Goal: Information Seeking & Learning: Learn about a topic

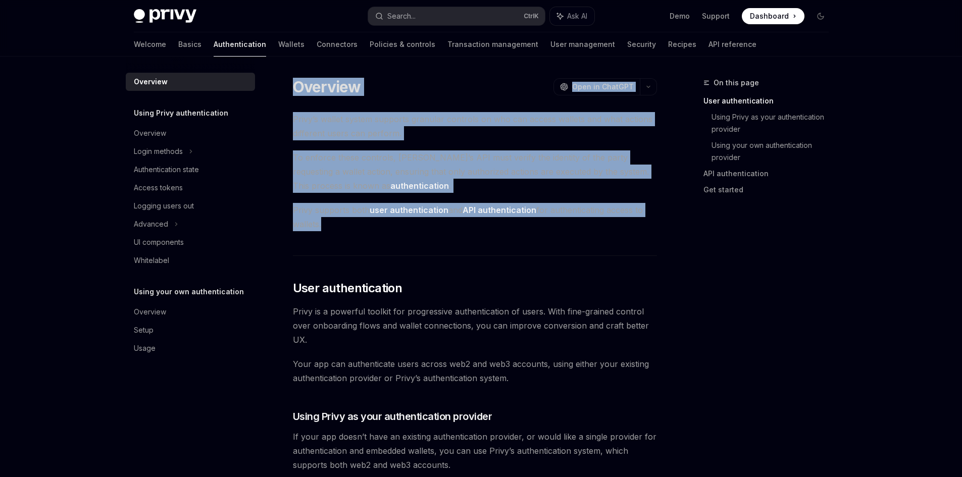
drag, startPoint x: 739, startPoint y: 244, endPoint x: 639, endPoint y: 248, distance: 99.6
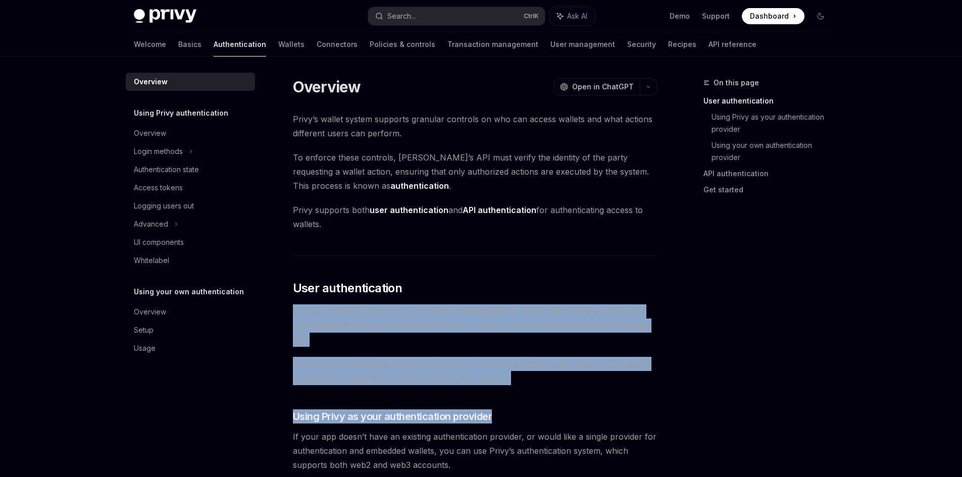
drag, startPoint x: 507, startPoint y: 282, endPoint x: 563, endPoint y: 396, distance: 127.4
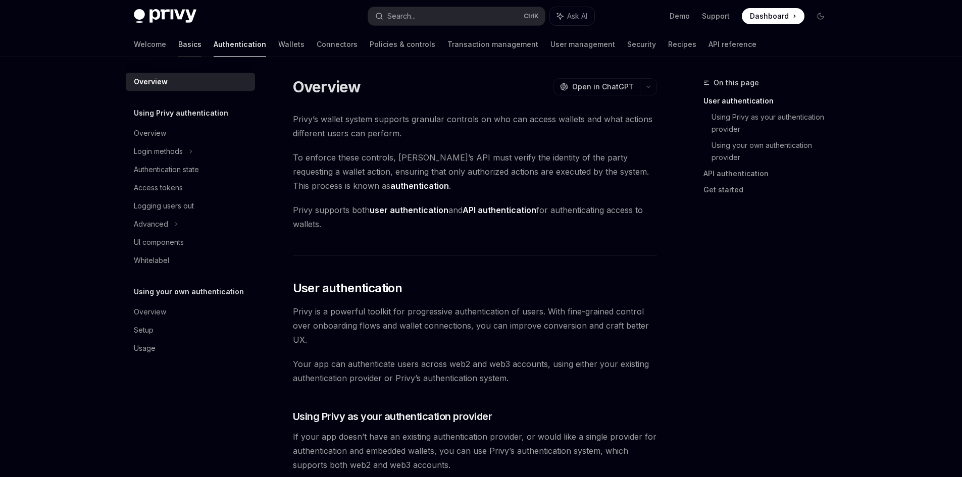
click at [178, 39] on link "Basics" at bounding box center [189, 44] width 23 height 24
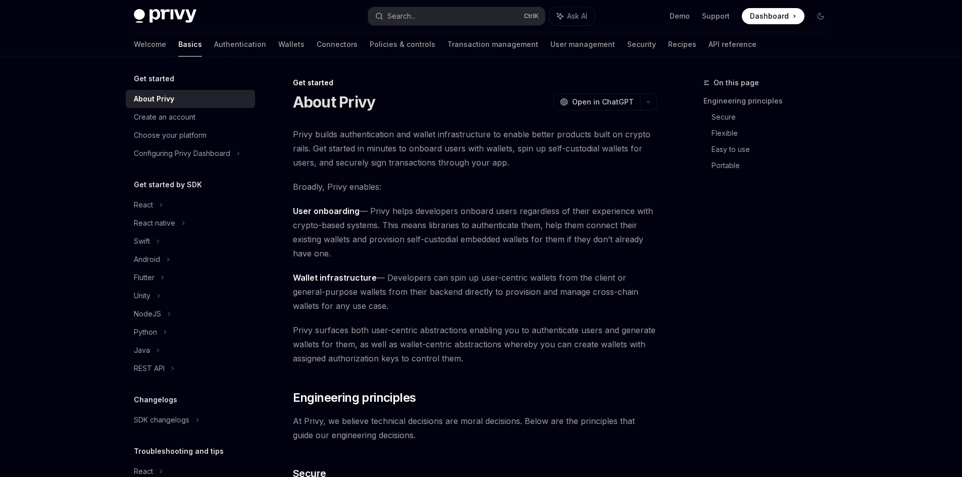
click at [178, 42] on link "Basics" at bounding box center [190, 44] width 24 height 24
click at [214, 53] on link "Authentication" at bounding box center [240, 44] width 52 height 24
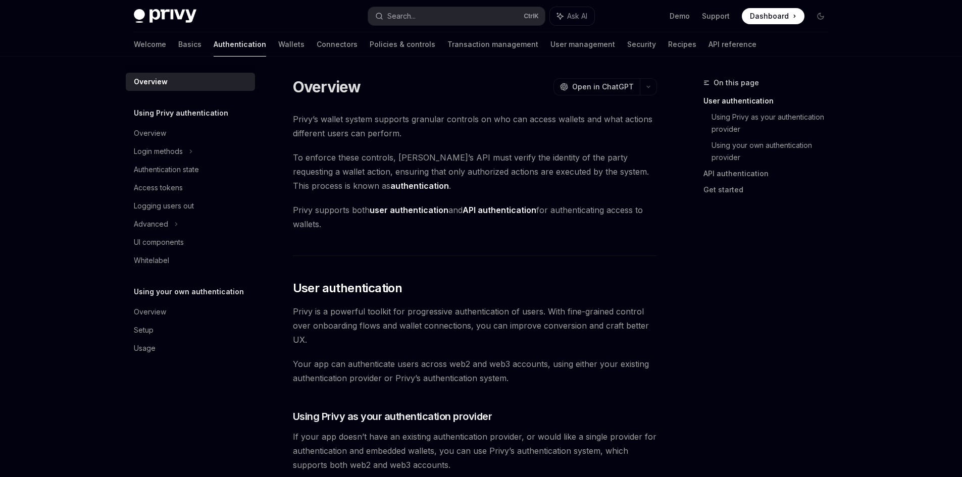
click at [214, 45] on link "Authentication" at bounding box center [240, 44] width 53 height 24
click at [278, 45] on link "Wallets" at bounding box center [291, 44] width 26 height 24
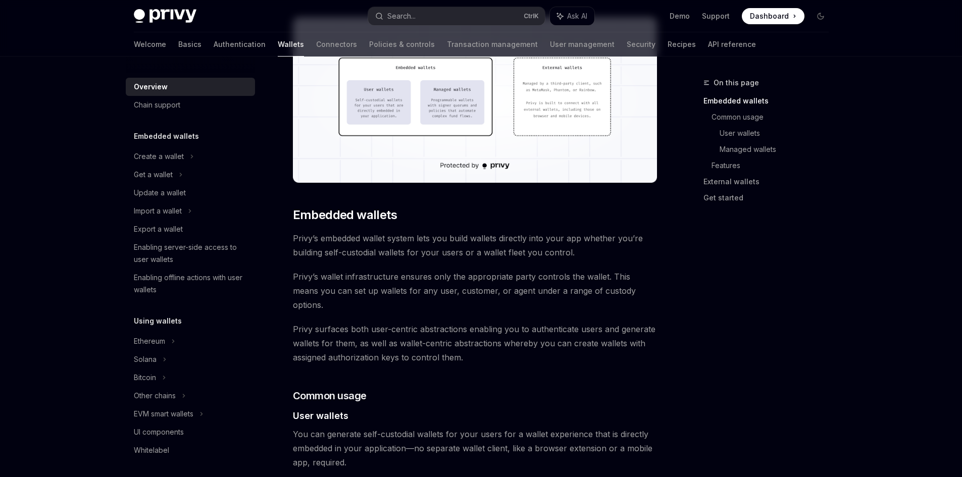
scroll to position [303, 0]
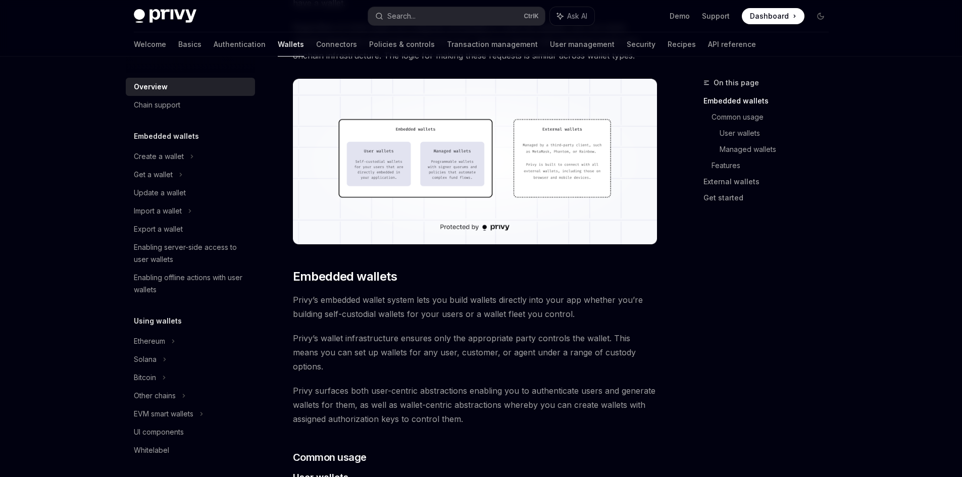
click at [475, 157] on img at bounding box center [475, 162] width 364 height 166
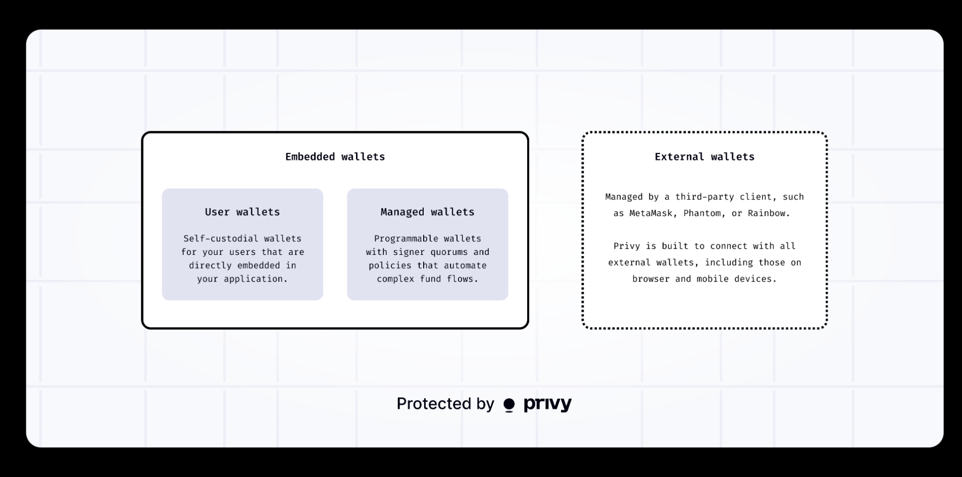
click at [549, 300] on img at bounding box center [485, 238] width 918 height 418
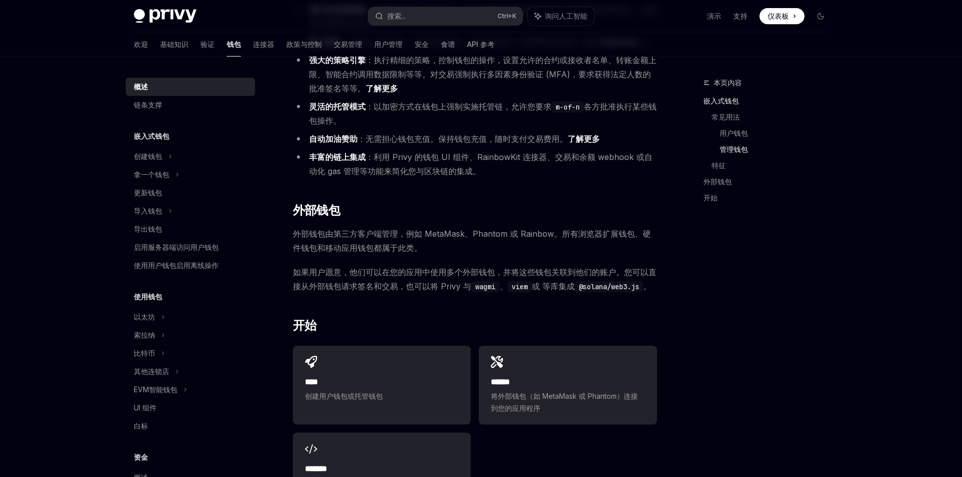
scroll to position [1111, 0]
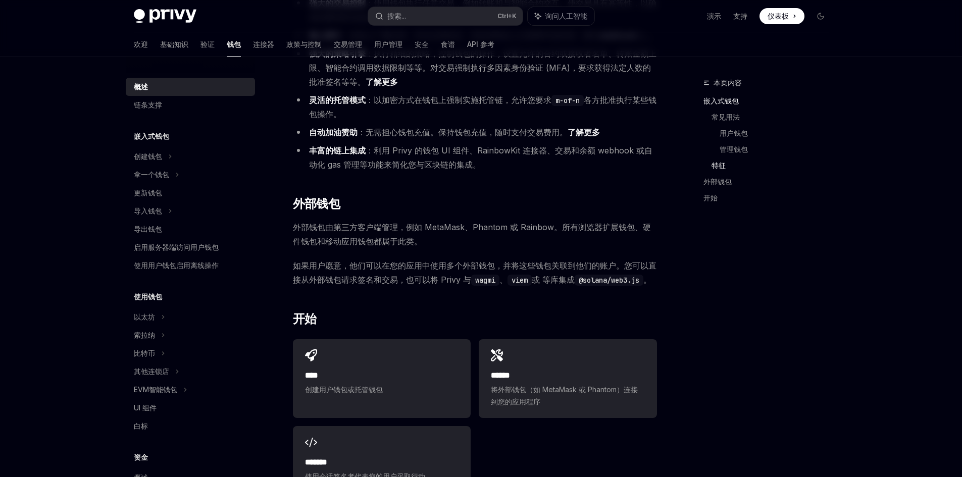
drag, startPoint x: 575, startPoint y: 226, endPoint x: 469, endPoint y: 221, distance: 105.7
click at [469, 221] on span "外部钱包由第三方客户端管理，例如 MetaMask、Phantom 或 Rainbow。所有浏览器扩展钱包、硬件钱包和移动应用钱包都属于此类。" at bounding box center [475, 234] width 364 height 28
click at [385, 242] on font "外部钱包由第三方客户端管理，例如 MetaMask、Phantom 或 Rainbow。所有浏览器扩展钱包、硬件钱包和移动应用钱包都属于此类。" at bounding box center [472, 234] width 358 height 24
drag, startPoint x: 332, startPoint y: 262, endPoint x: 552, endPoint y: 270, distance: 220.4
click at [552, 270] on font "如果用户愿意，他们可以在您的应用中使用多个外部钱包，并将这些钱包关联到他们的账户。您可以直接从外部钱包请求签名和交易，也可以将 Privy 与" at bounding box center [475, 273] width 364 height 24
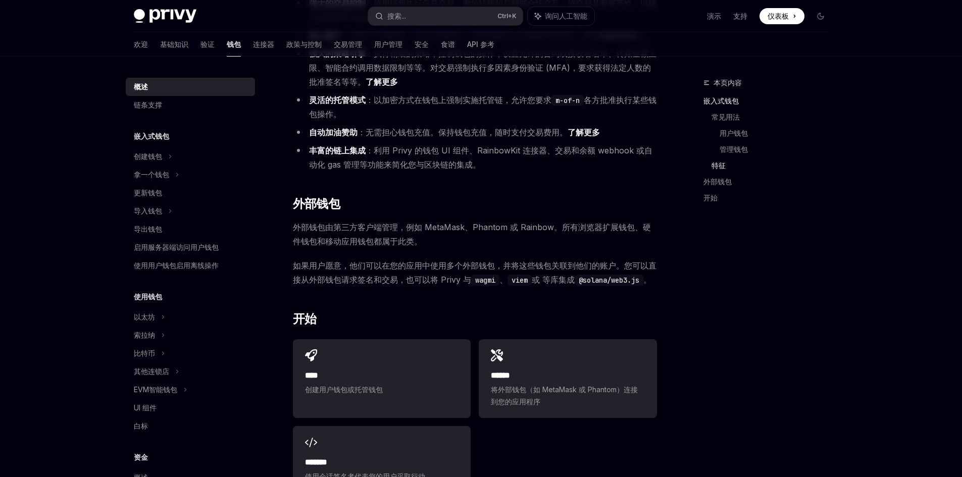
click at [552, 270] on font "如果用户愿意，他们可以在您的应用中使用多个外部钱包，并将这些钱包关联到他们的账户。您可以直接从外部钱包请求签名和交易，也可以将 Privy 与" at bounding box center [475, 273] width 364 height 24
drag, startPoint x: 608, startPoint y: 276, endPoint x: 549, endPoint y: 270, distance: 59.4
click at [549, 270] on span "如果用户愿意，他们可以在您的应用中使用多个外部钱包，并将这些钱包关联到他们的账户。您可以直接从外部钱包请求签名和交易，也可以将 Privy 与 wagmi 、…" at bounding box center [475, 273] width 364 height 28
click at [549, 270] on font "如果用户愿意，他们可以在您的应用中使用多个外部钱包，并将这些钱包关联到他们的账户。您可以直接从外部钱包请求签名和交易，也可以将 Privy 与" at bounding box center [475, 273] width 364 height 24
drag, startPoint x: 536, startPoint y: 268, endPoint x: 578, endPoint y: 263, distance: 42.2
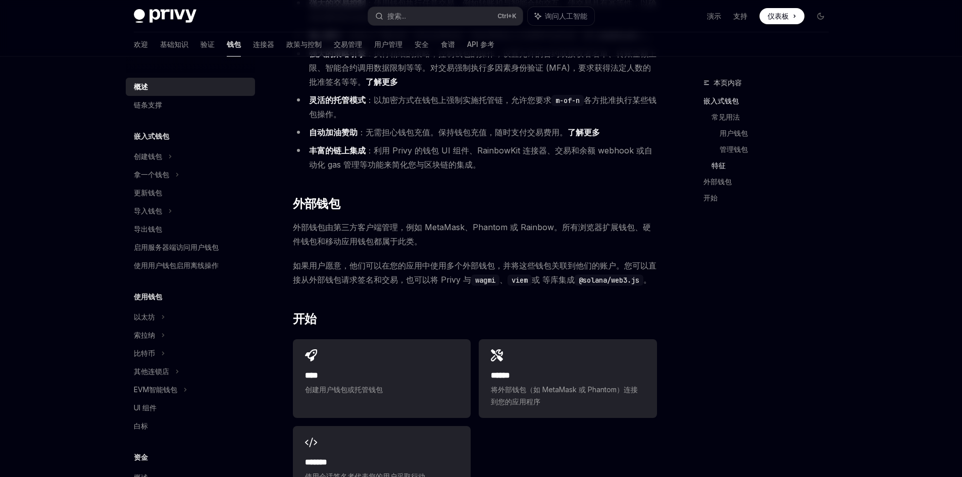
click at [578, 263] on font "如果用户愿意，他们可以在您的应用中使用多个外部钱包，并将这些钱包关联到他们的账户。您可以直接从外部钱包请求签名和交易，也可以将 Privy 与" at bounding box center [475, 273] width 364 height 24
drag, startPoint x: 578, startPoint y: 263, endPoint x: 360, endPoint y: 262, distance: 217.7
click at [360, 262] on font "如果用户愿意，他们可以在您的应用中使用多个外部钱包，并将这些钱包关联到他们的账户。您可以直接从外部钱包请求签名和交易，也可以将 Privy 与" at bounding box center [475, 273] width 364 height 24
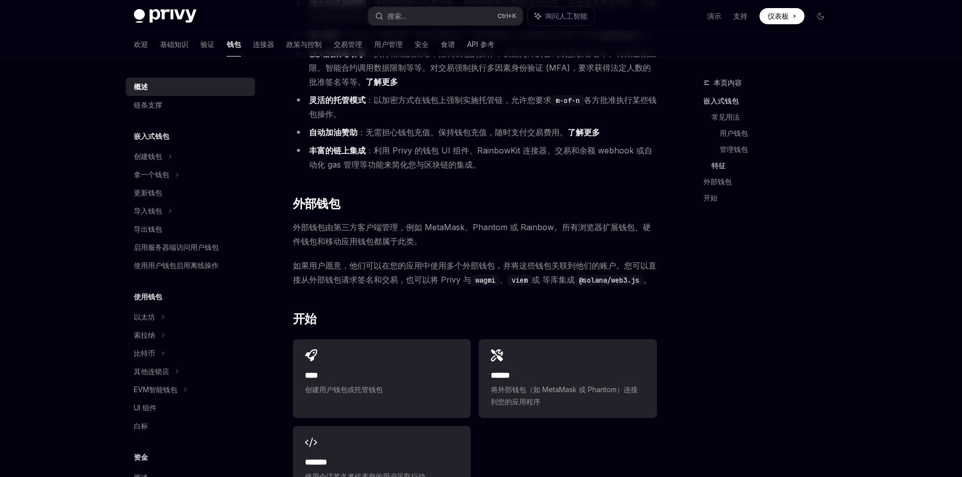
drag, startPoint x: 436, startPoint y: 279, endPoint x: 682, endPoint y: 280, distance: 246.0
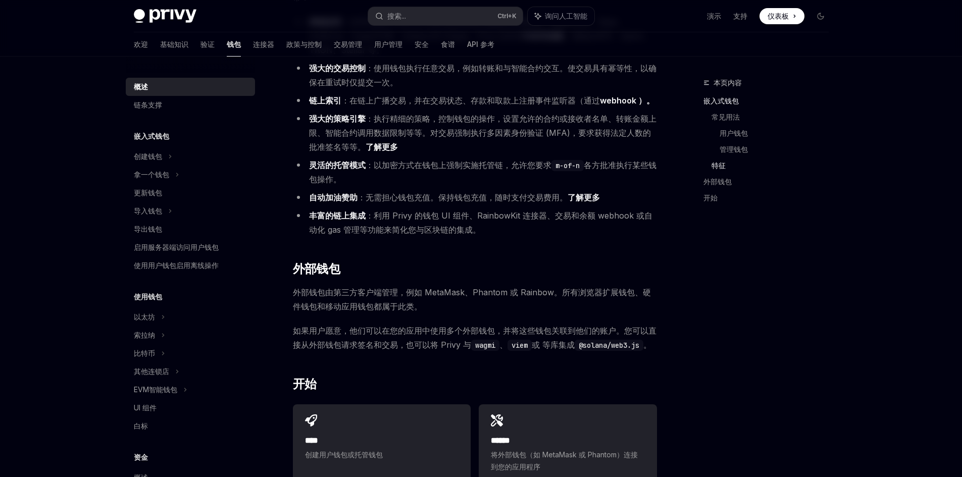
scroll to position [909, 0]
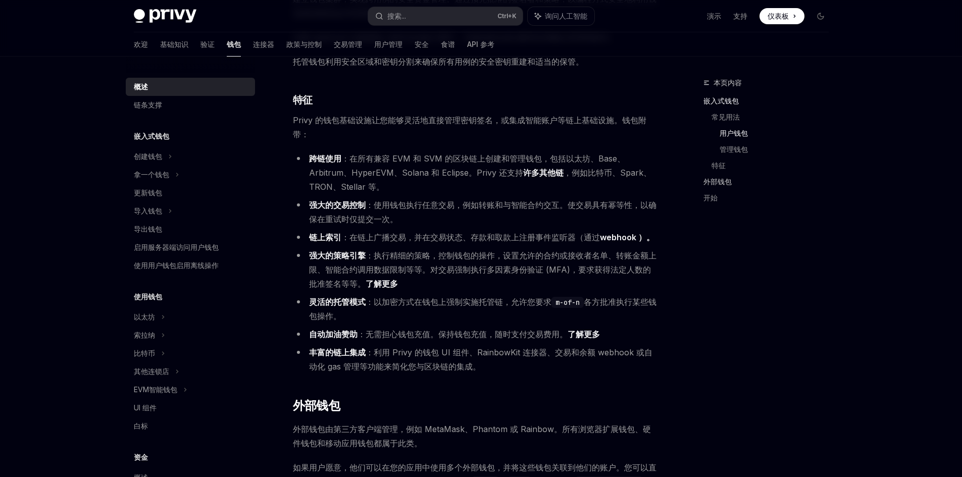
click at [723, 180] on font "外部钱包" at bounding box center [718, 181] width 28 height 9
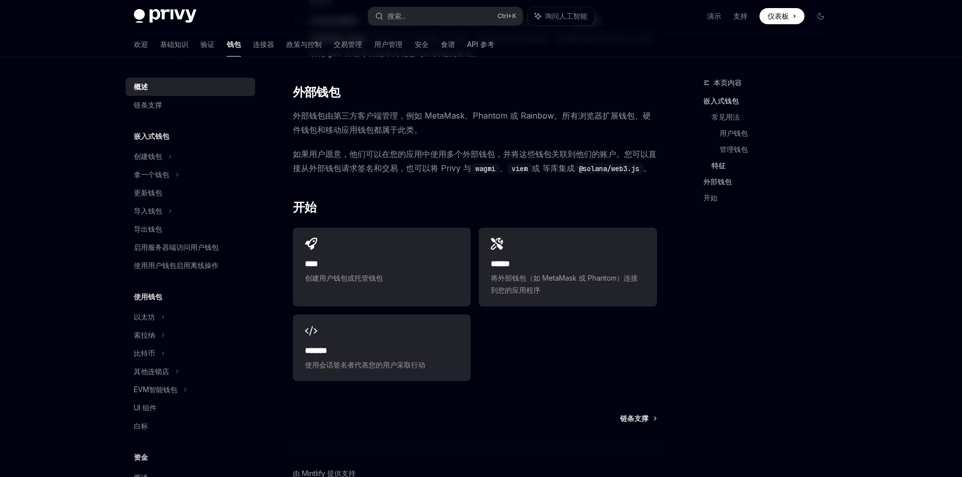
scroll to position [1230, 0]
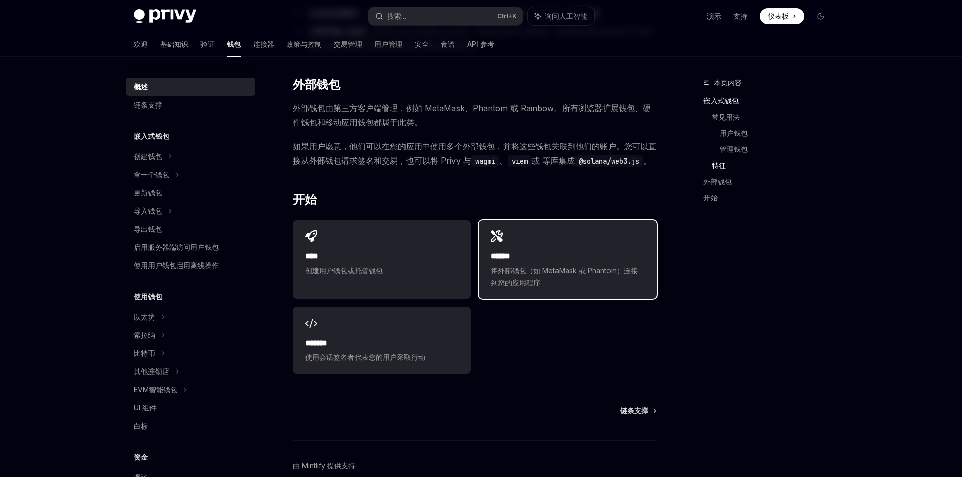
click at [566, 280] on span "将外部钱包（如 MetaMask 或 Phantom）连接到您的应用程序" at bounding box center [568, 277] width 154 height 24
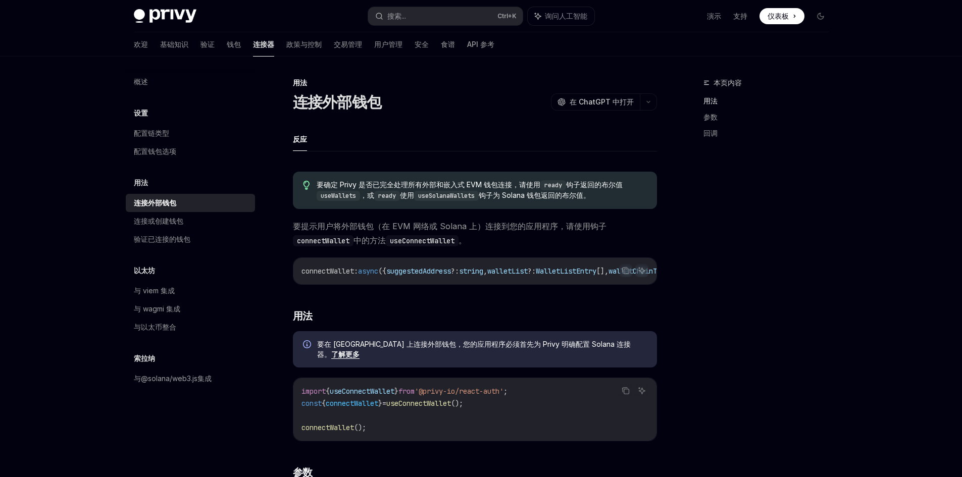
click at [419, 273] on span "suggestedAddress" at bounding box center [418, 271] width 65 height 9
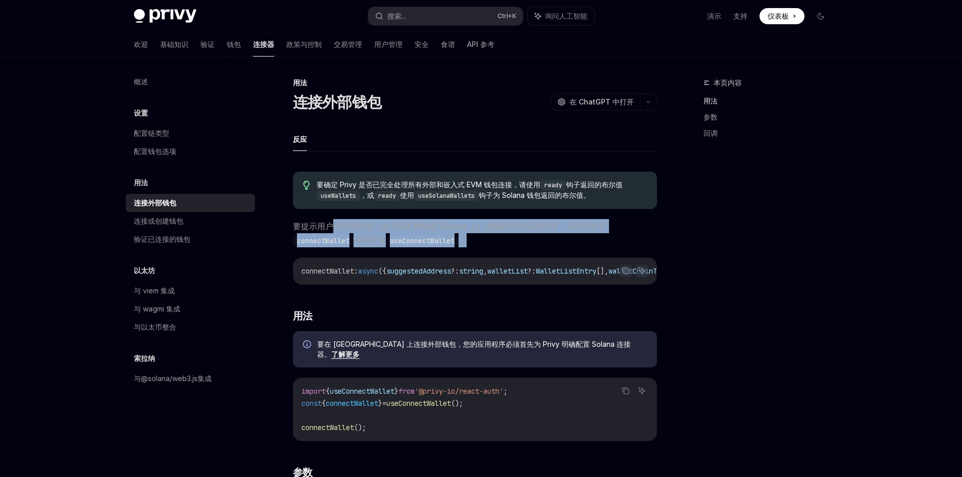
drag, startPoint x: 330, startPoint y: 227, endPoint x: 531, endPoint y: 236, distance: 201.2
click at [531, 236] on span "要提示用户将外部钱包（在 EVM 网络或 Solana 上）连接到您的应用程序，请使用钩子 connectWallet 中的方法 useConnectWall…" at bounding box center [475, 233] width 364 height 28
click at [368, 241] on font "中的方法" at bounding box center [370, 240] width 32 height 10
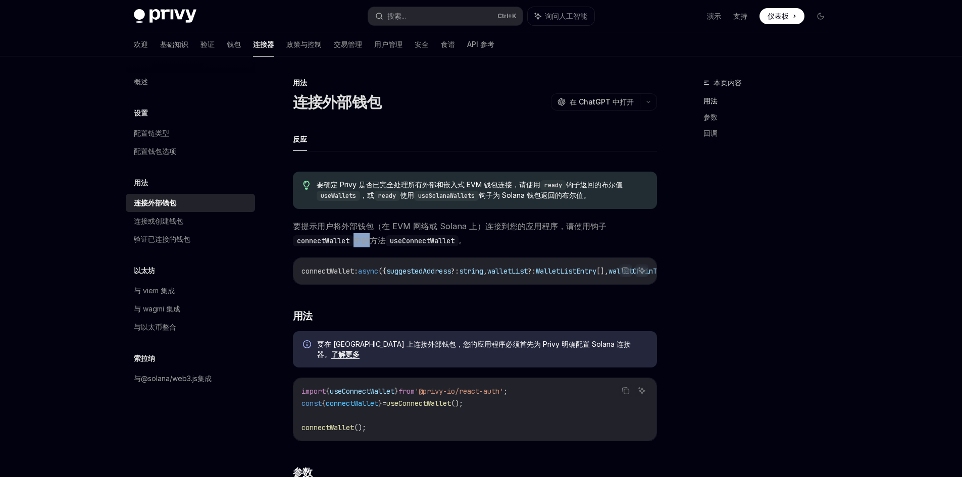
click at [368, 241] on font "中的方法" at bounding box center [370, 240] width 32 height 10
click at [626, 103] on font "在 ChatGPT 中打开" at bounding box center [602, 101] width 64 height 9
drag, startPoint x: 449, startPoint y: 352, endPoint x: 572, endPoint y: 355, distance: 123.8
click at [572, 355] on div "要在 Solana 上连接外部钱包，您的应用程序必须首先为 Privy 明确配置 Solana 连接器。 了解更多" at bounding box center [475, 349] width 364 height 36
click at [532, 238] on span "要提示用户将外部钱包（在 EVM 网络或 Solana 上）连接到您的应用程序，请使用钩子 connectWallet 中的方法 useConnectWall…" at bounding box center [475, 233] width 364 height 28
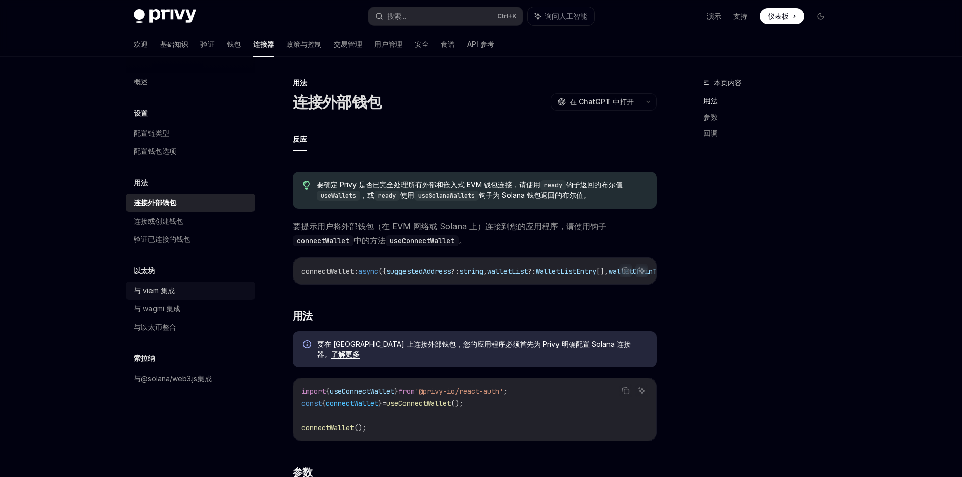
click at [169, 295] on div "与 viem 集成" at bounding box center [154, 291] width 41 height 12
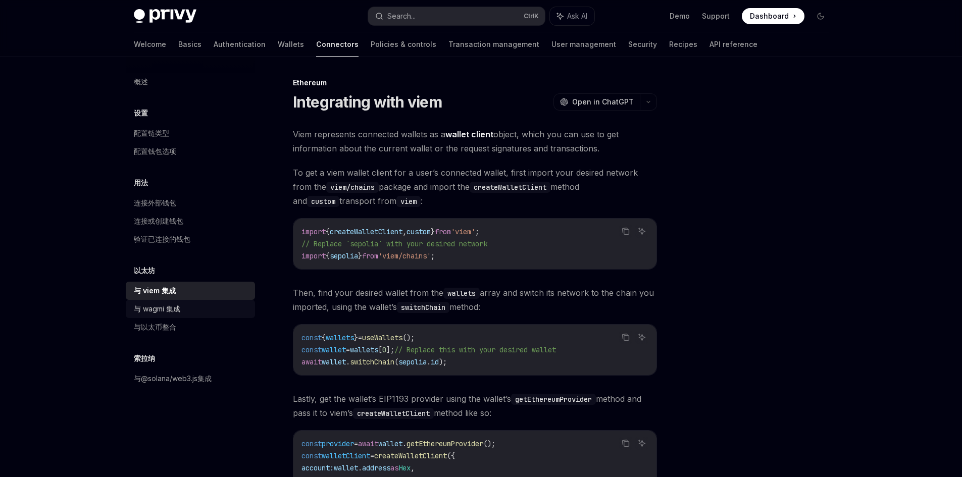
click at [171, 306] on font "与 wagmi 集成" at bounding box center [157, 309] width 46 height 9
type textarea "*"
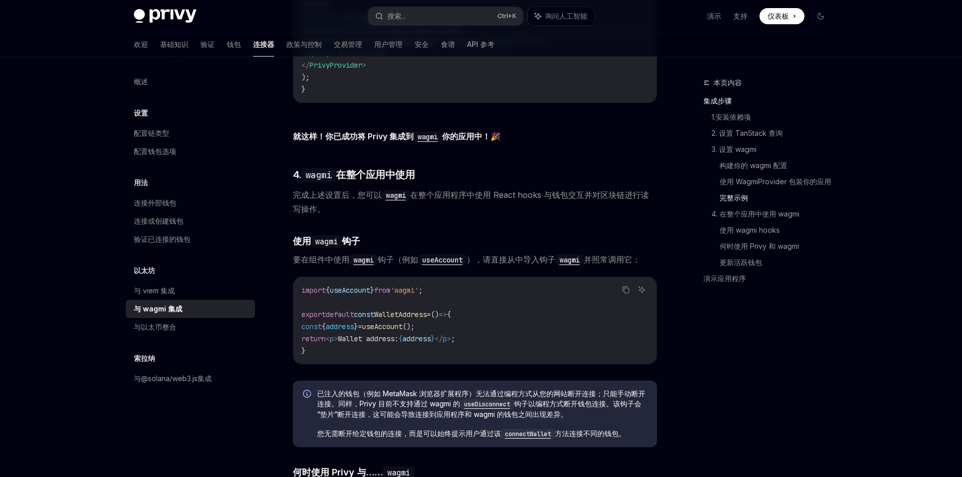
scroll to position [2020, 0]
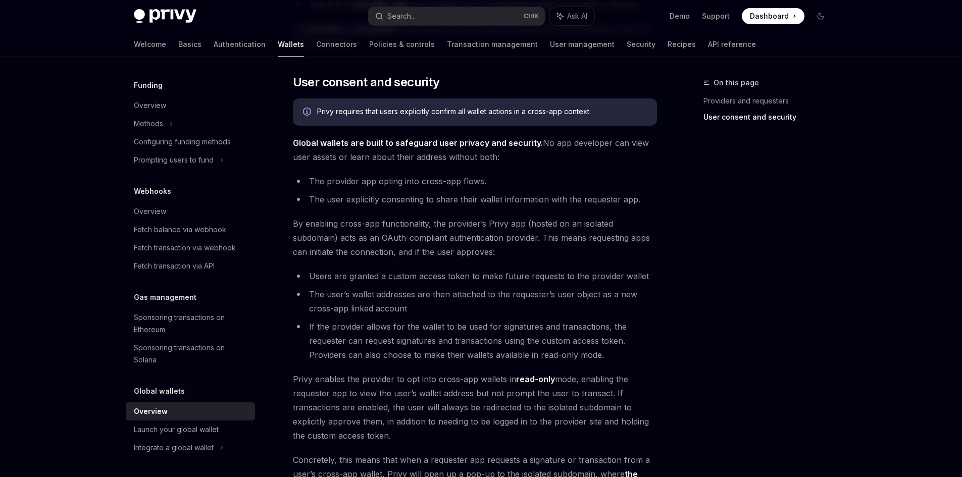
scroll to position [803, 0]
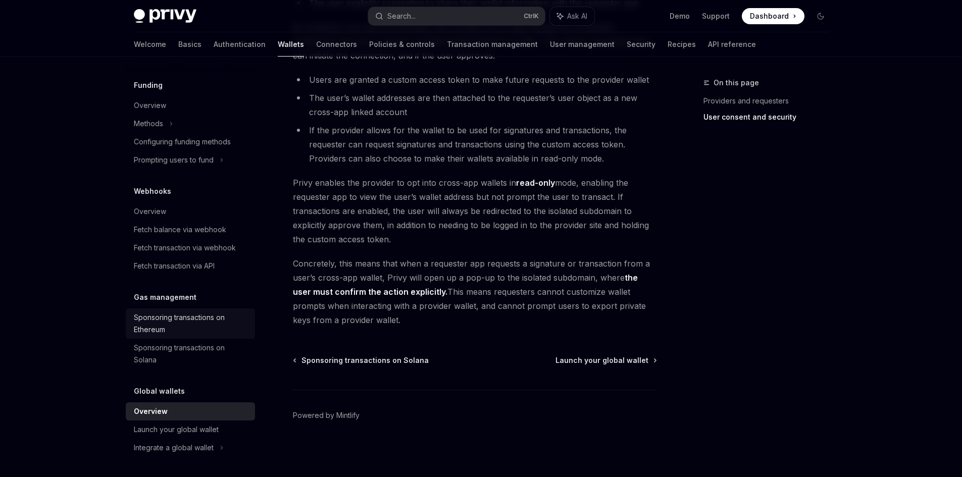
click at [182, 319] on div "Sponsoring transactions on Ethereum" at bounding box center [191, 324] width 115 height 24
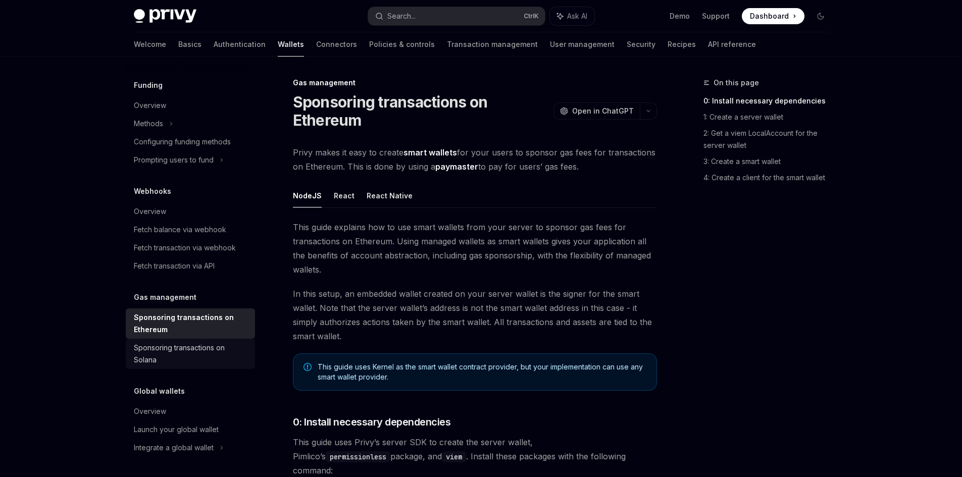
click at [203, 348] on div "Sponsoring transactions on Solana" at bounding box center [191, 354] width 115 height 24
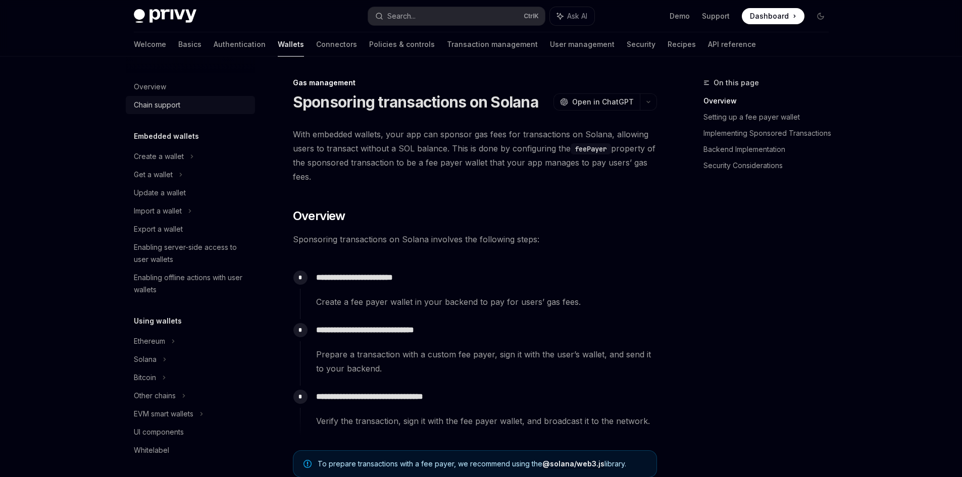
click at [174, 112] on link "Chain support" at bounding box center [190, 105] width 129 height 18
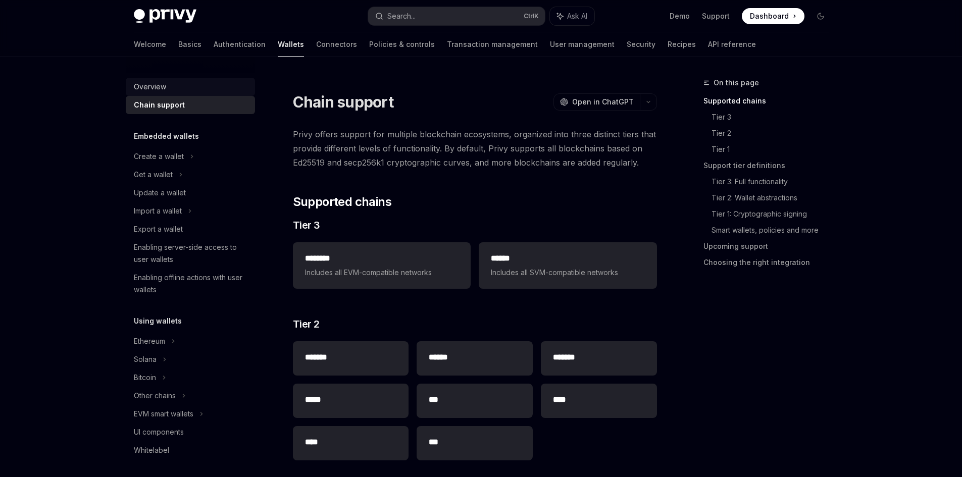
click at [155, 93] on link "Overview" at bounding box center [190, 87] width 129 height 18
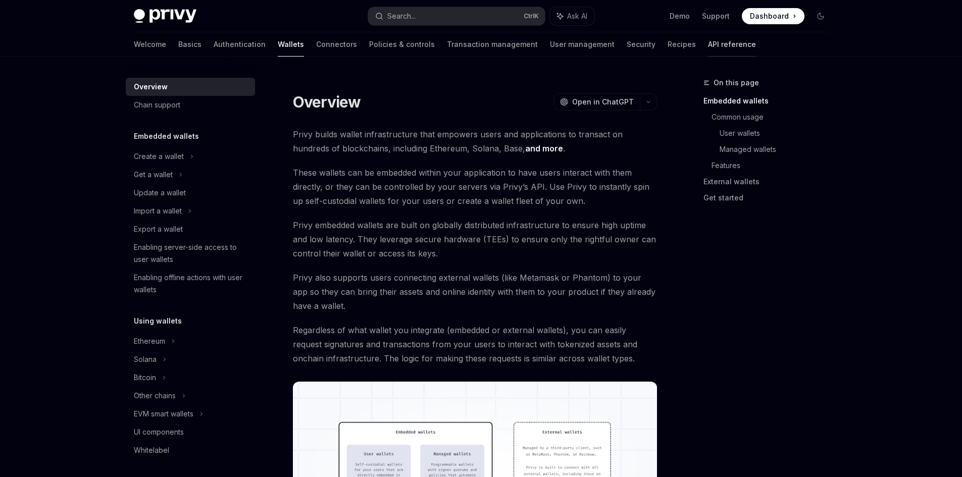
click at [708, 44] on link "API reference" at bounding box center [732, 44] width 48 height 24
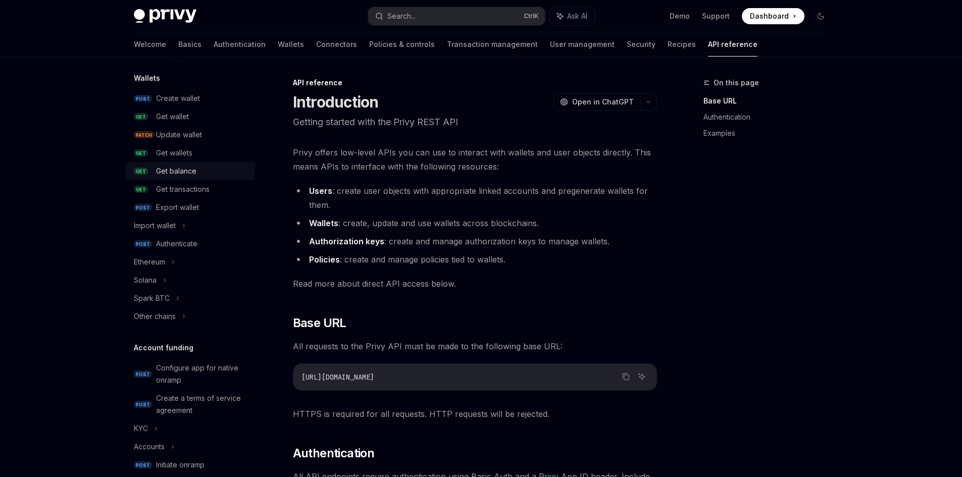
scroll to position [202, 0]
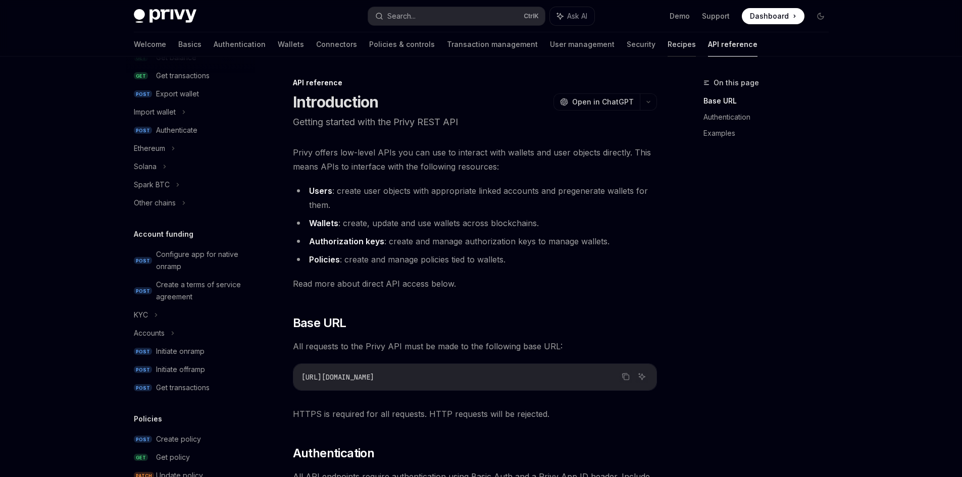
click at [668, 40] on link "Recipes" at bounding box center [682, 44] width 28 height 24
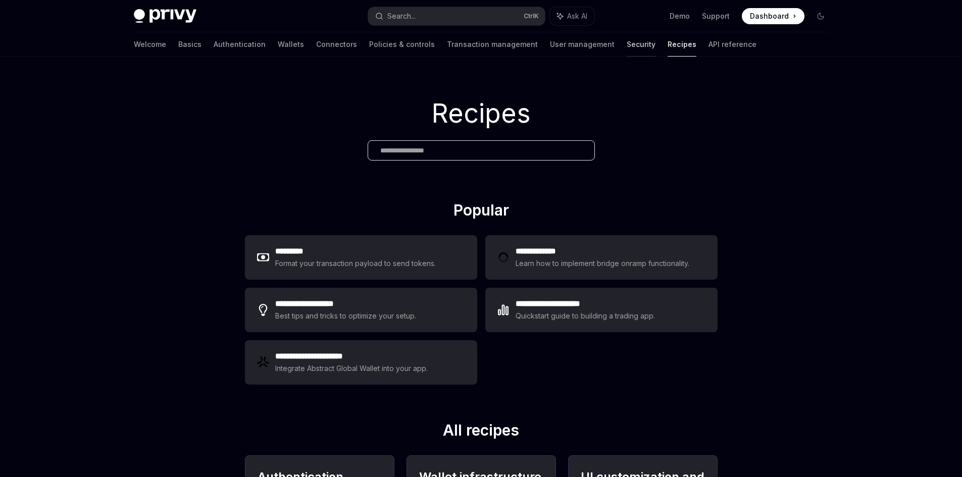
click at [627, 47] on link "Security" at bounding box center [641, 44] width 29 height 24
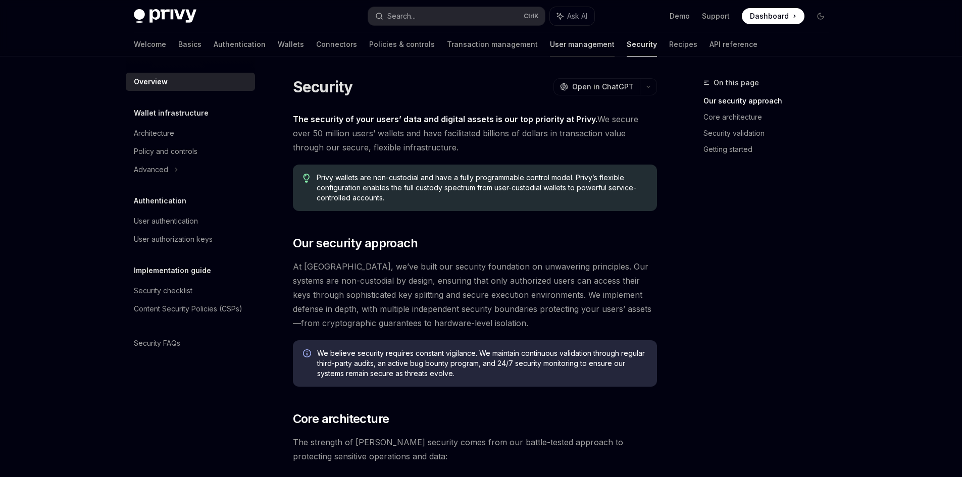
click at [550, 40] on link "User management" at bounding box center [582, 44] width 65 height 24
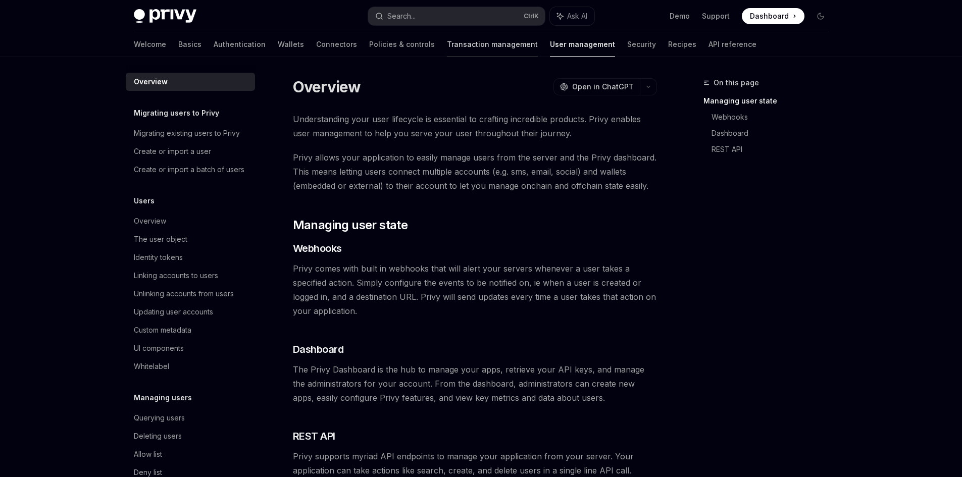
click at [447, 42] on link "Transaction management" at bounding box center [492, 44] width 91 height 24
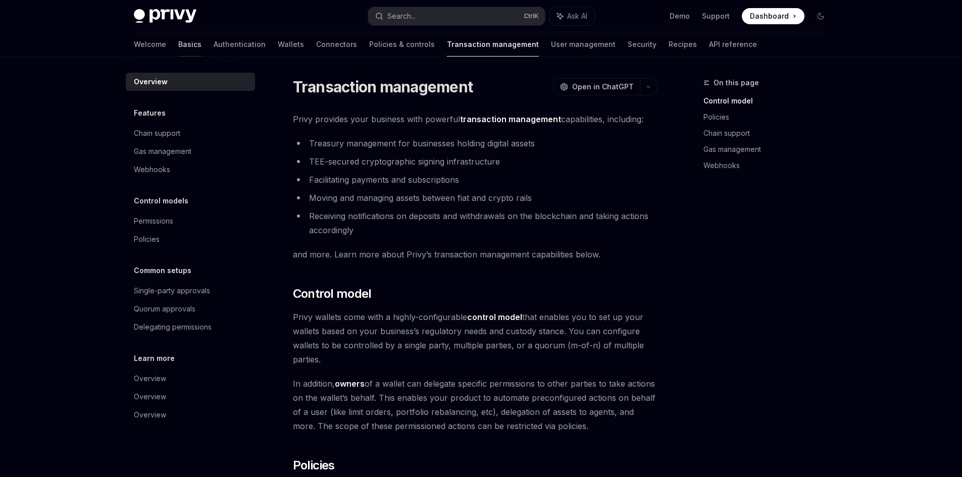
click at [178, 44] on link "Basics" at bounding box center [189, 44] width 23 height 24
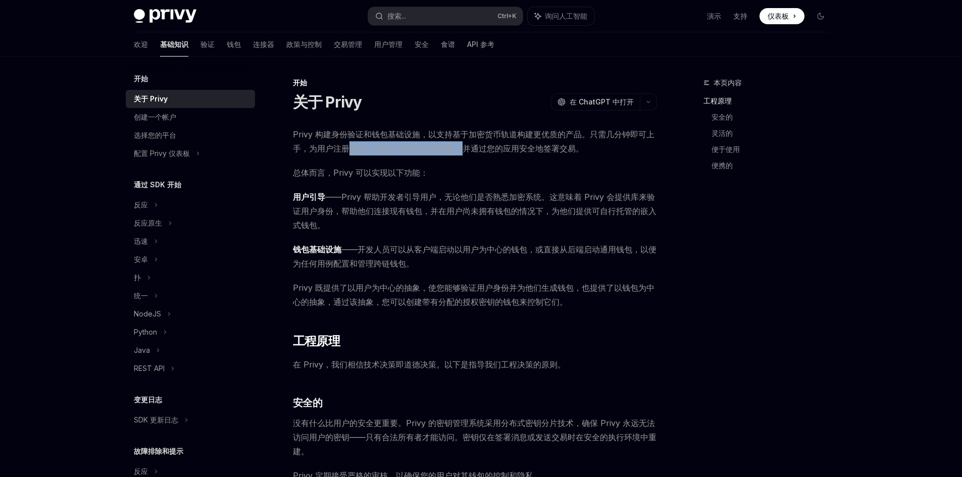
drag, startPoint x: 348, startPoint y: 151, endPoint x: 466, endPoint y: 146, distance: 118.3
click at [466, 146] on font "Privy 构建身份验证和钱包基础设施，以支持基于加密货币轨道构建更优质的产品。只需几分钟即可上手，为用户注册钱包，为用户启动自托管钱包，并通过您的应用安全地…" at bounding box center [474, 141] width 362 height 24
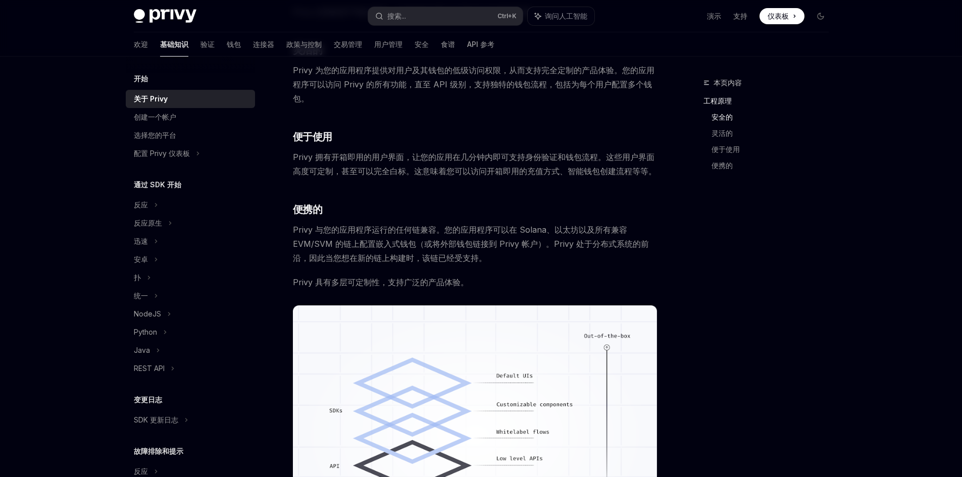
scroll to position [450, 0]
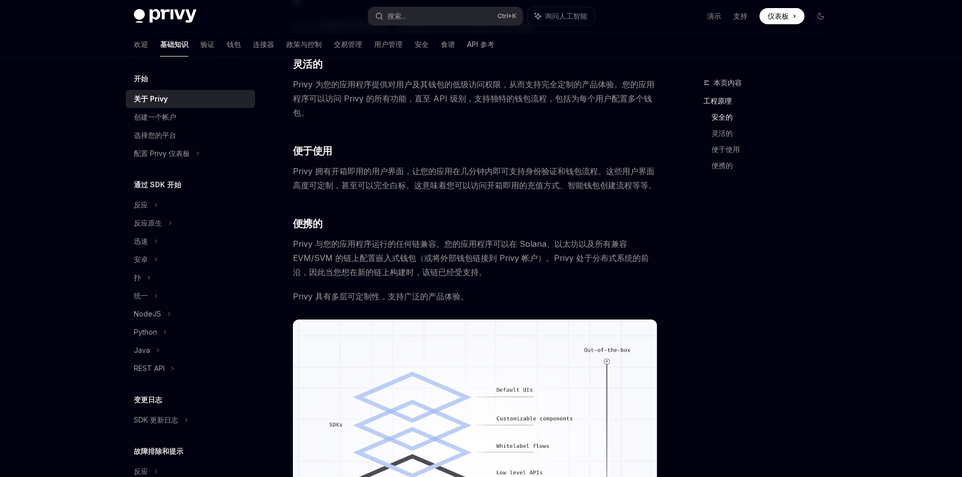
click at [443, 254] on font "Privy 与您的应用程序运行的任何链兼容。您的应用程序可以在 Solana、以太坊以及所有兼容 EVM/SVM 的链上配置嵌入式钱包（或将外部钱包链接到 P…" at bounding box center [471, 258] width 356 height 38
click at [434, 255] on font "Privy 与您的应用程序运行的任何链兼容。您的应用程序可以在 Solana、以太坊以及所有兼容 EVM/SVM 的链上配置嵌入式钱包（或将外部钱包链接到 P…" at bounding box center [471, 258] width 356 height 38
drag, startPoint x: 434, startPoint y: 255, endPoint x: 497, endPoint y: 264, distance: 63.9
click at [497, 264] on span "Privy 与您的应用程序运行的任何链兼容。您的应用程序可以在 Solana、以太坊以及所有兼容 EVM/SVM 的链上配置嵌入式钱包（或将外部钱包链接到 P…" at bounding box center [475, 258] width 364 height 42
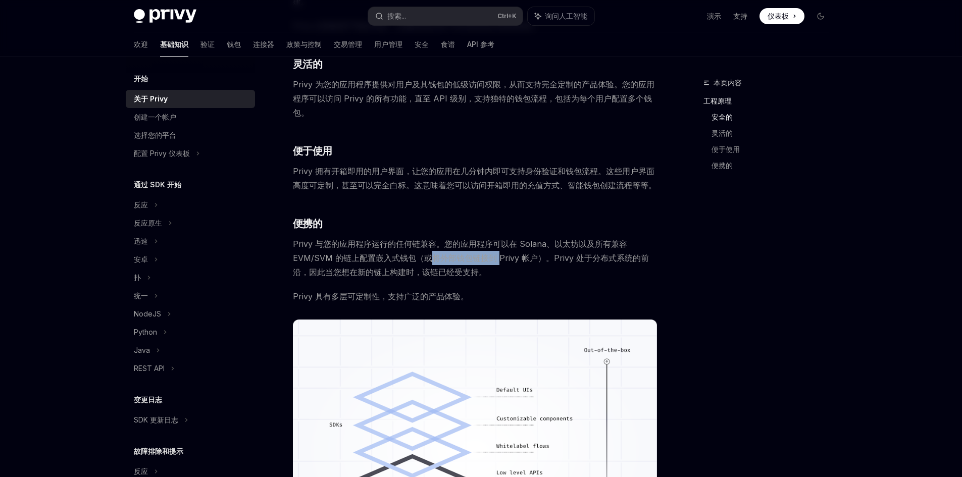
click at [497, 264] on span "Privy 与您的应用程序运行的任何链兼容。您的应用程序可以在 Solana、以太坊以及所有兼容 EVM/SVM 的链上配置嵌入式钱包（或将外部钱包链接到 P…" at bounding box center [475, 258] width 364 height 42
drag, startPoint x: 497, startPoint y: 264, endPoint x: 436, endPoint y: 261, distance: 60.7
click at [436, 261] on span "Privy 与您的应用程序运行的任何链兼容。您的应用程序可以在 Solana、以太坊以及所有兼容 EVM/SVM 的链上配置嵌入式钱包（或将外部钱包链接到 P…" at bounding box center [475, 258] width 364 height 42
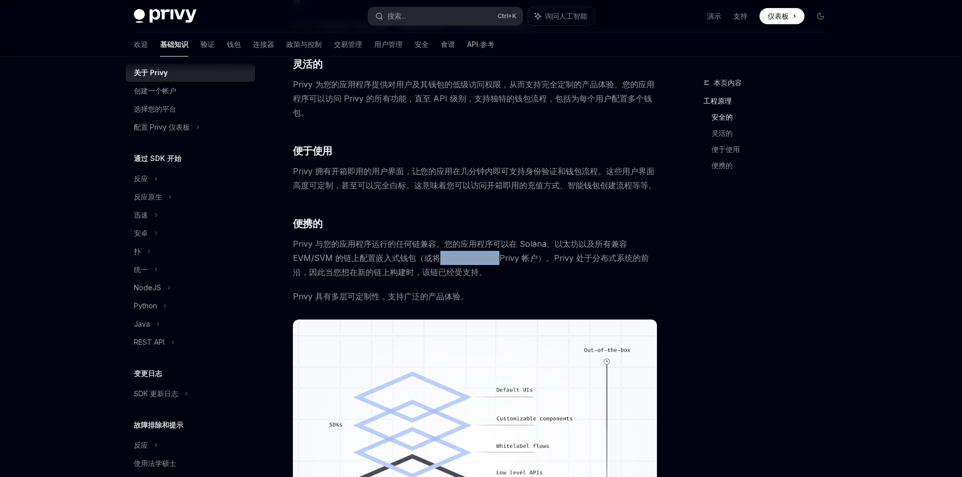
scroll to position [0, 0]
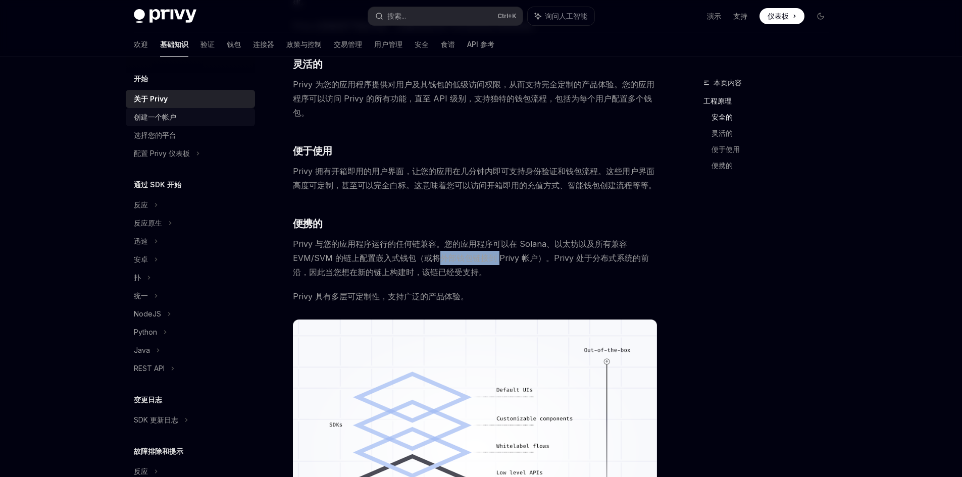
click at [175, 115] on font "创建一个帐户" at bounding box center [155, 117] width 42 height 9
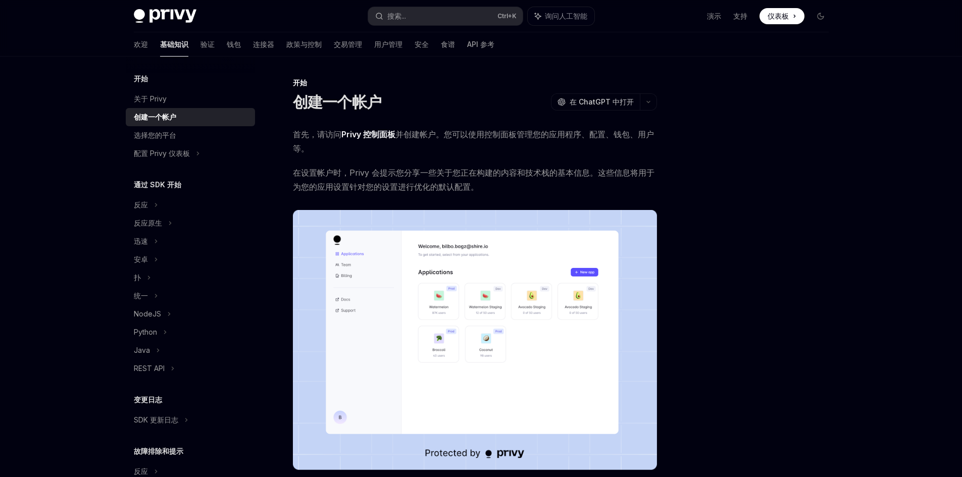
scroll to position [143, 0]
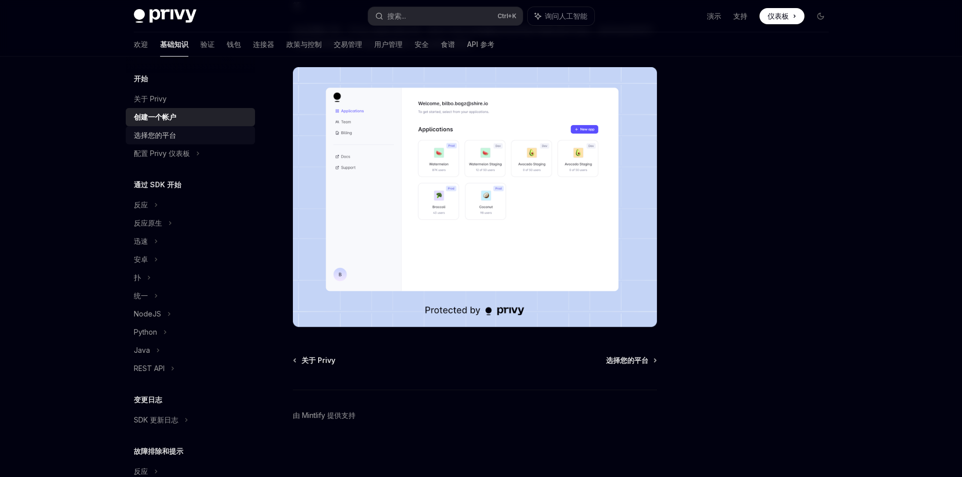
click at [167, 133] on font "选择您的平台" at bounding box center [155, 135] width 42 height 9
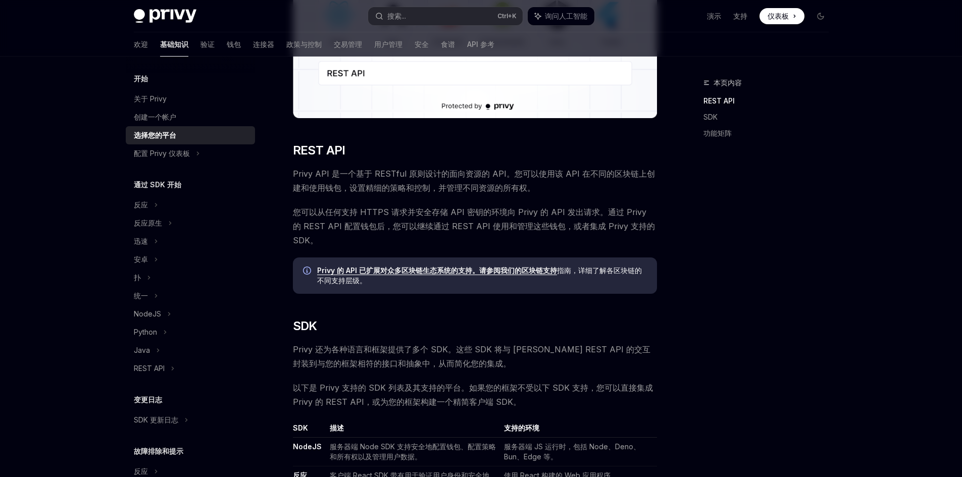
scroll to position [101, 0]
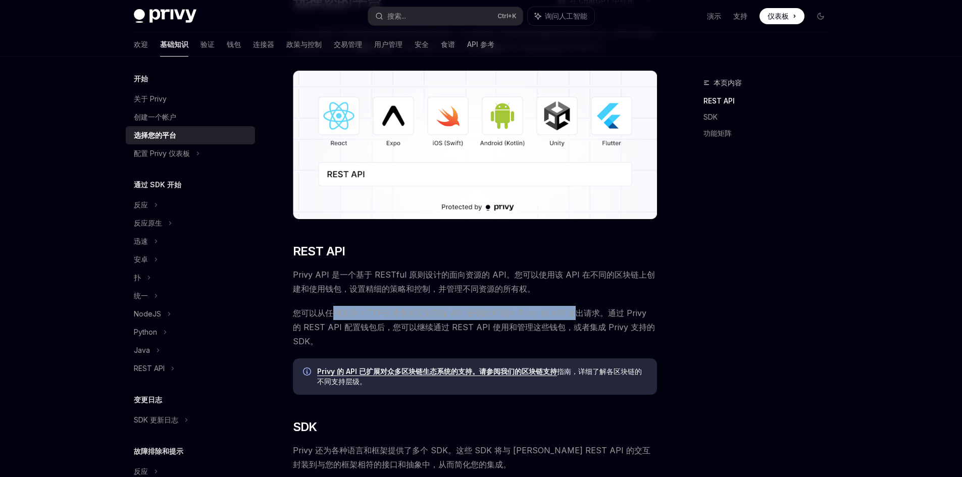
drag, startPoint x: 332, startPoint y: 317, endPoint x: 567, endPoint y: 318, distance: 234.9
click at [567, 318] on font "您可以从任何支持 HTTPS 请求并安全存储 API 密钥的环境向 Privy 的 API 发出请求。通过 Privy 的 REST API 配置钱包后，您可…" at bounding box center [474, 327] width 362 height 38
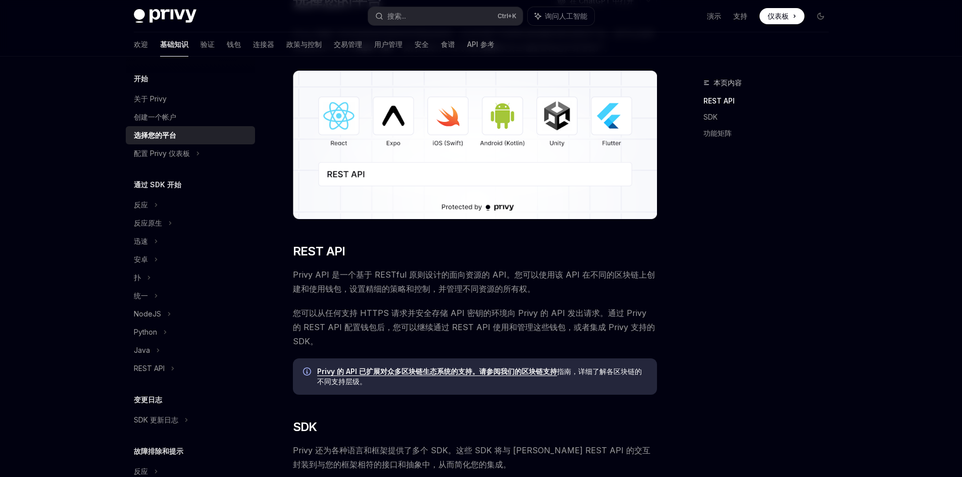
click at [361, 335] on span "您可以从任何支持 HTTPS 请求并安全存储 API 密钥的环境向 Privy 的 API 发出请求。通过 Privy 的 REST API 配置钱包后，您可…" at bounding box center [475, 327] width 364 height 42
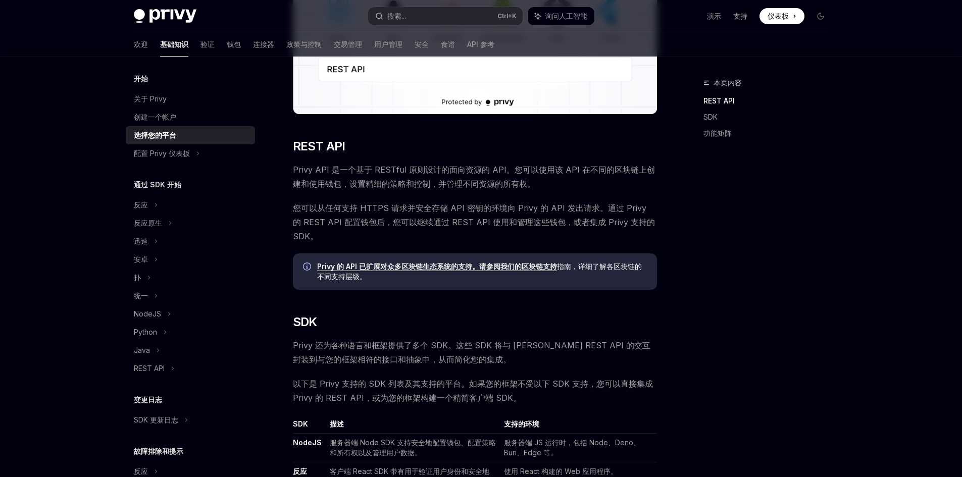
scroll to position [303, 0]
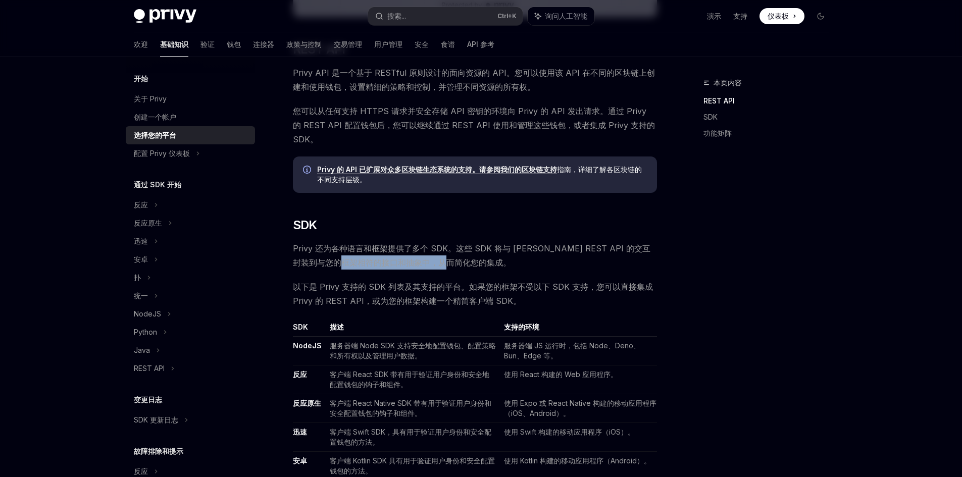
drag, startPoint x: 350, startPoint y: 259, endPoint x: 478, endPoint y: 264, distance: 128.4
click at [478, 264] on span "Privy 还为各种语言和框架提供了多个 SDK。这些 SDK 将与 [PERSON_NAME] REST API 的交互封装到与您的框架相符的接口和抽象中，…" at bounding box center [475, 255] width 364 height 28
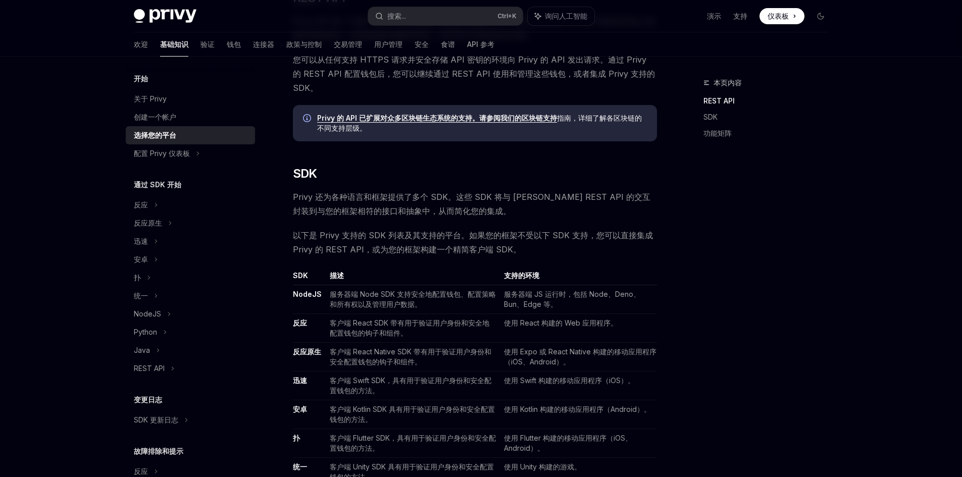
scroll to position [404, 0]
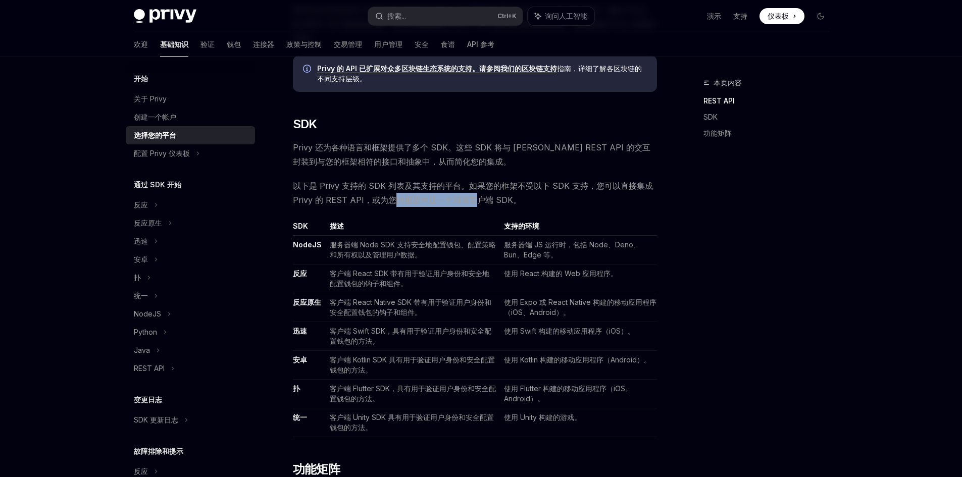
drag, startPoint x: 393, startPoint y: 203, endPoint x: 473, endPoint y: 196, distance: 80.1
click at [473, 196] on font "以下是 Privy 支持的 SDK 列表及其支持的平台。如果您的框架不受以下 SDK 支持，您可以直接集成 Privy 的 REST API，或为您的框架构建…" at bounding box center [473, 193] width 360 height 24
click at [310, 260] on td "NodeJS" at bounding box center [309, 250] width 33 height 29
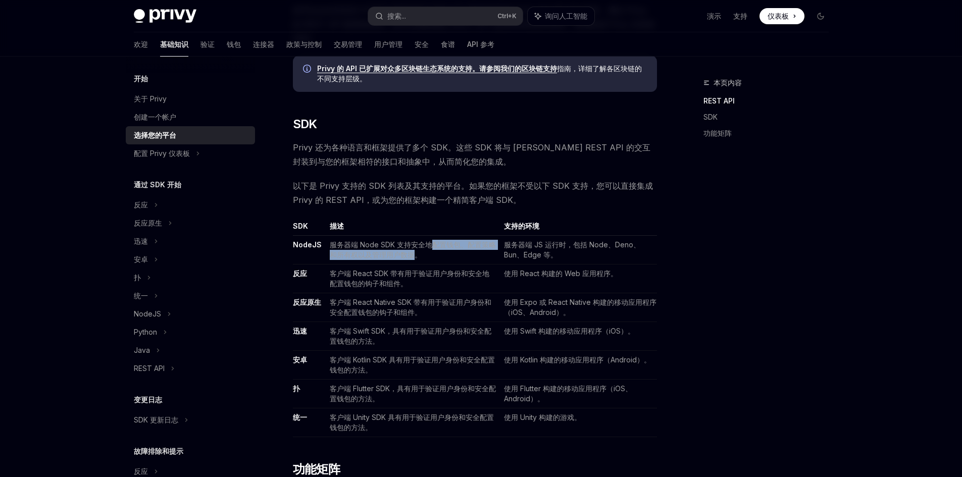
drag, startPoint x: 414, startPoint y: 252, endPoint x: 428, endPoint y: 250, distance: 13.8
click at [428, 250] on td "服务器端 Node SDK 支持安全地配置钱包、配置策略和所有权以及管理用户数据。" at bounding box center [413, 250] width 175 height 29
click at [426, 265] on td "客户端 React SDK 带有用于验证用户身份和安全地配置钱包的钩子和组件。" at bounding box center [413, 279] width 175 height 29
click at [426, 268] on td "客户端 React SDK 带有用于验证用户身份和安全地配置钱包的钩子和组件。" at bounding box center [413, 279] width 175 height 29
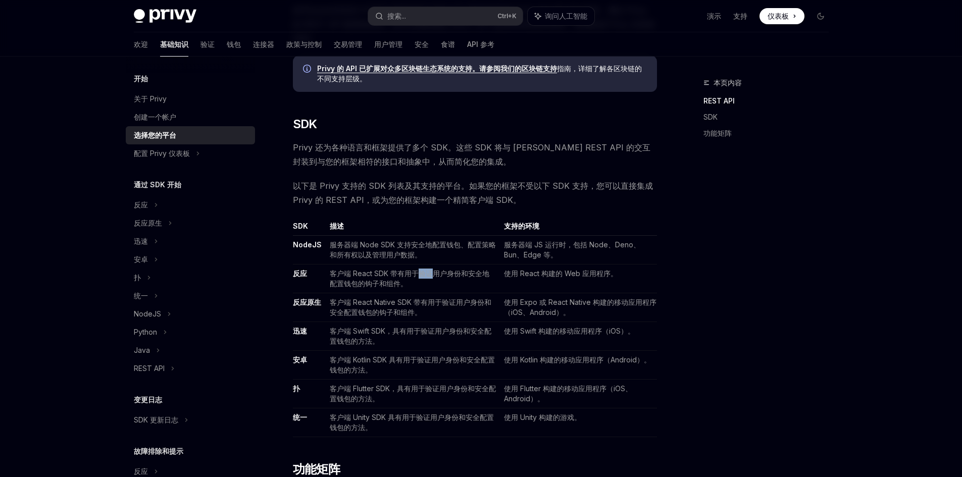
click at [426, 268] on td "客户端 React SDK 带有用于验证用户身份和安全地配置钱包的钩子和组件。" at bounding box center [413, 279] width 175 height 29
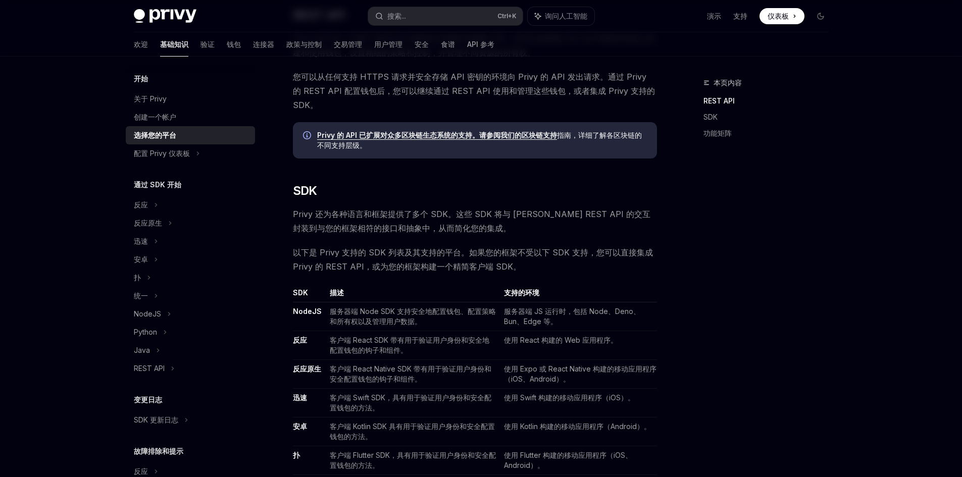
scroll to position [303, 0]
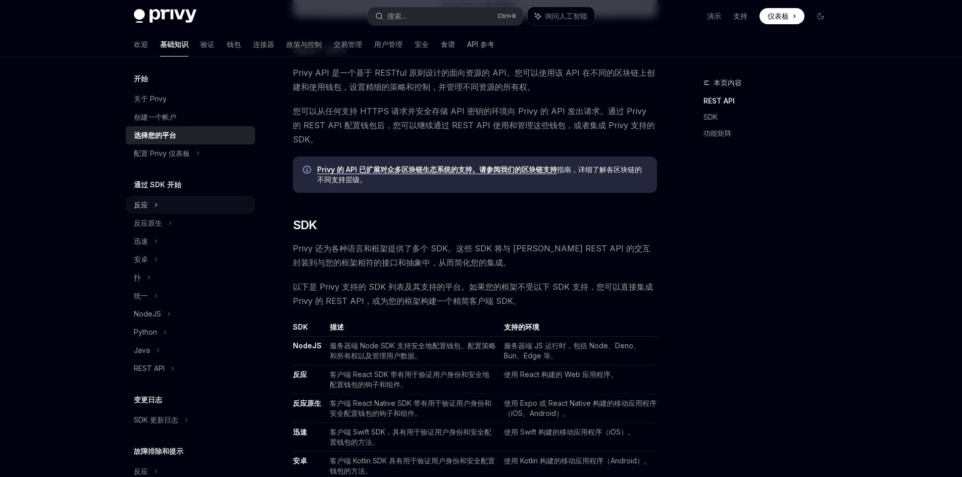
click at [141, 205] on font "反应" at bounding box center [141, 205] width 14 height 9
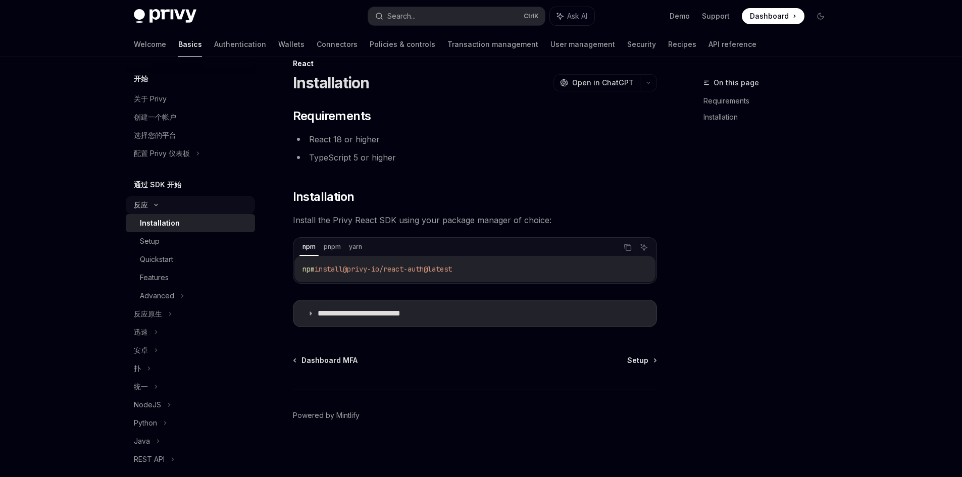
scroll to position [19, 0]
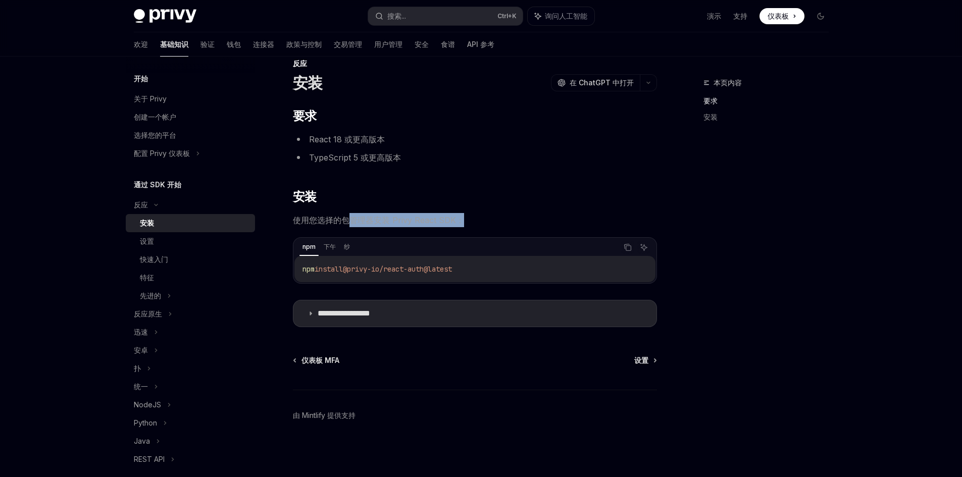
drag, startPoint x: 348, startPoint y: 222, endPoint x: 459, endPoint y: 220, distance: 110.6
click at [459, 220] on font "使用您选择的包管理器安装 Privy React SDK：" at bounding box center [378, 220] width 171 height 10
click at [520, 225] on span "使用您选择的包管理器安装 Privy React SDK：" at bounding box center [475, 220] width 364 height 14
click at [430, 270] on span "@privy-io/react-auth@latest" at bounding box center [397, 269] width 109 height 9
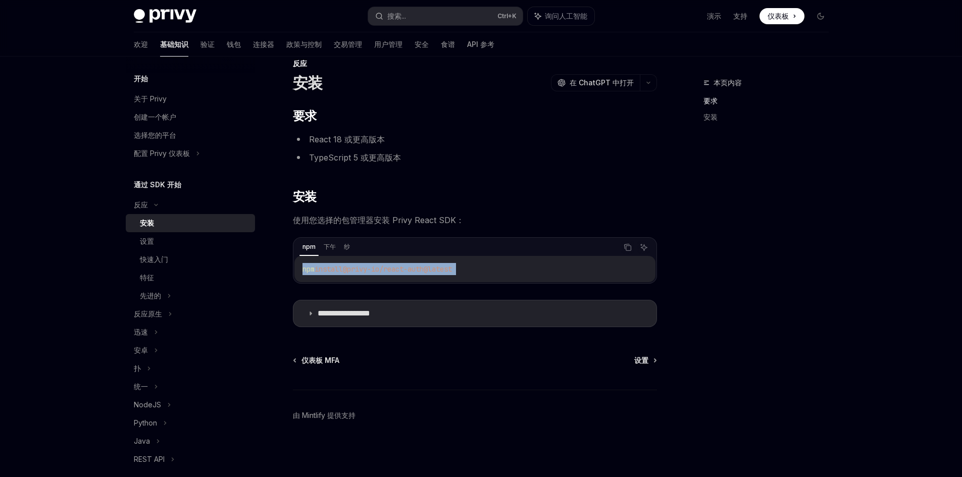
click at [430, 270] on span "@privy-io/react-auth@latest" at bounding box center [397, 269] width 109 height 9
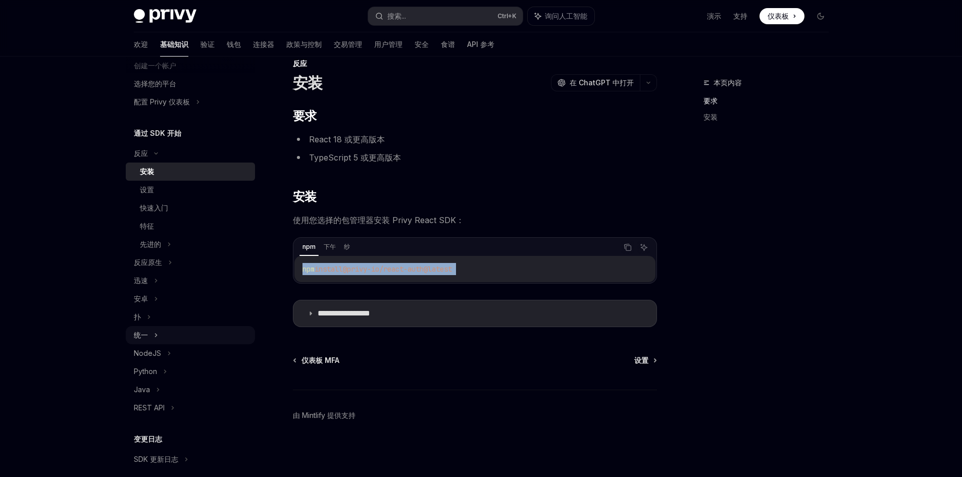
scroll to position [101, 0]
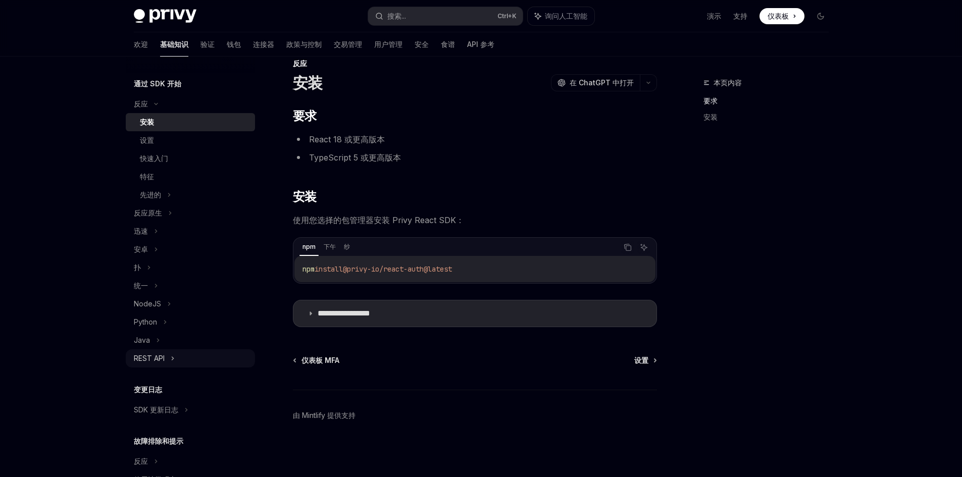
click at [148, 355] on font "REST API" at bounding box center [149, 358] width 31 height 9
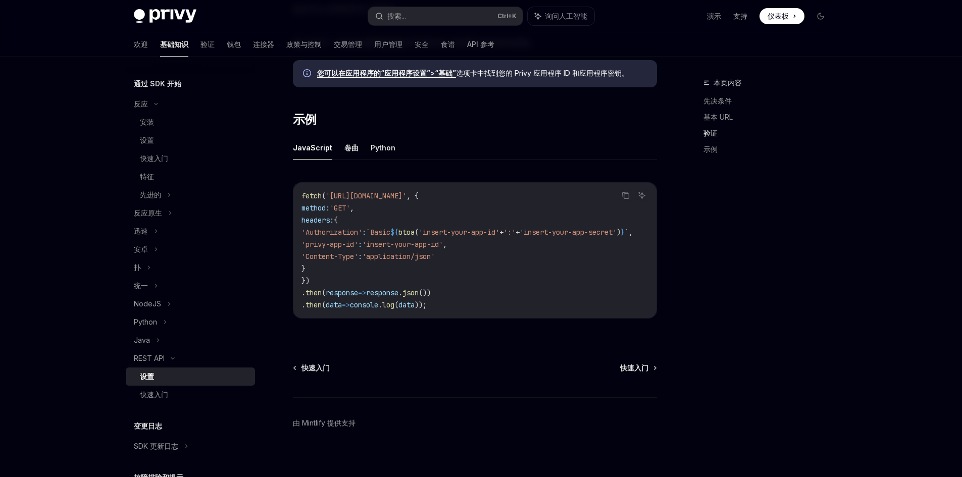
scroll to position [477, 0]
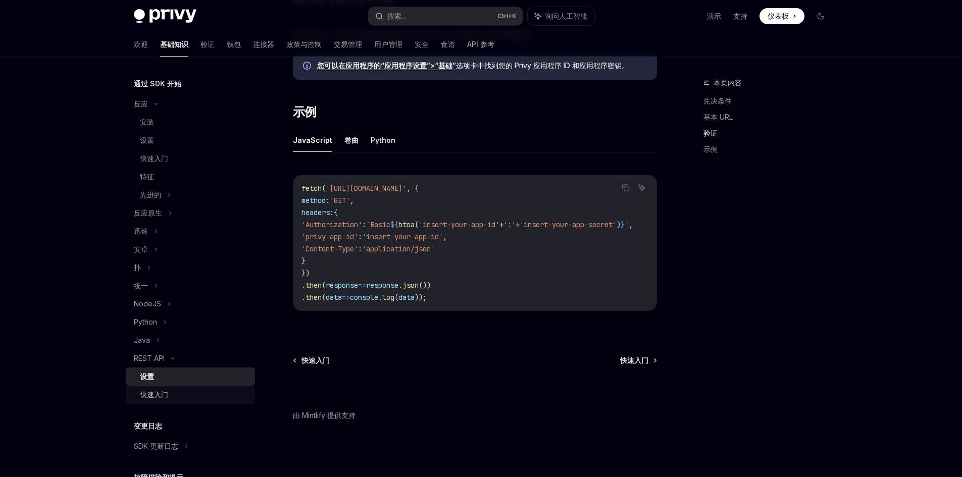
click at [181, 393] on div "快速入门" at bounding box center [194, 395] width 109 height 12
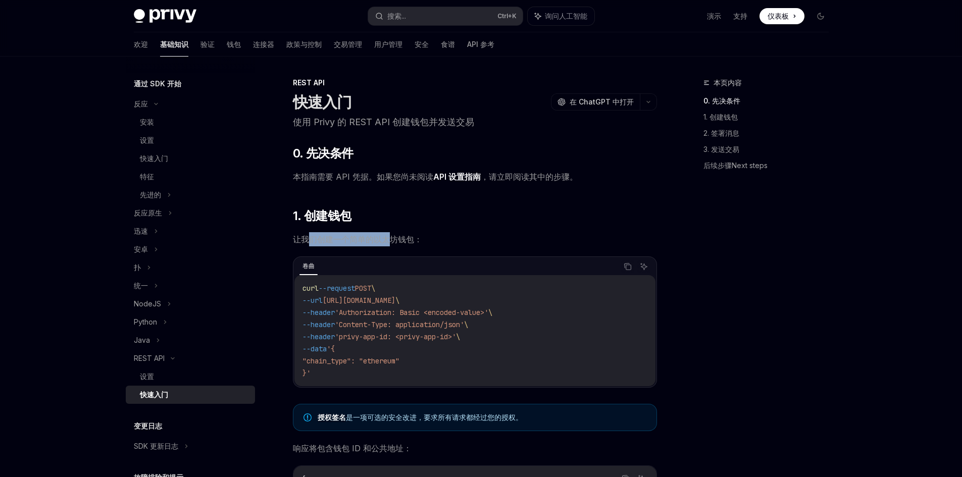
drag, startPoint x: 311, startPoint y: 235, endPoint x: 389, endPoint y: 241, distance: 78.0
click at [389, 241] on font "让我们创建一个简单的以太坊钱包：" at bounding box center [357, 239] width 129 height 10
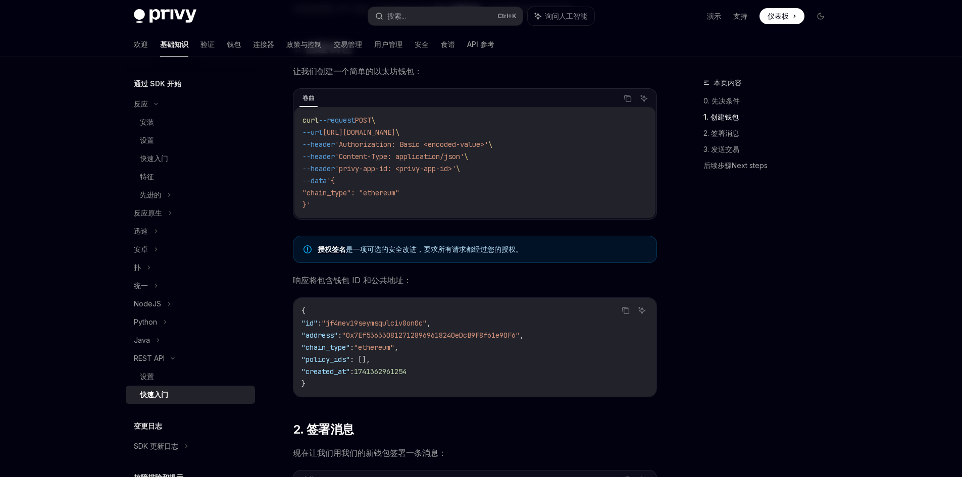
scroll to position [152, 0]
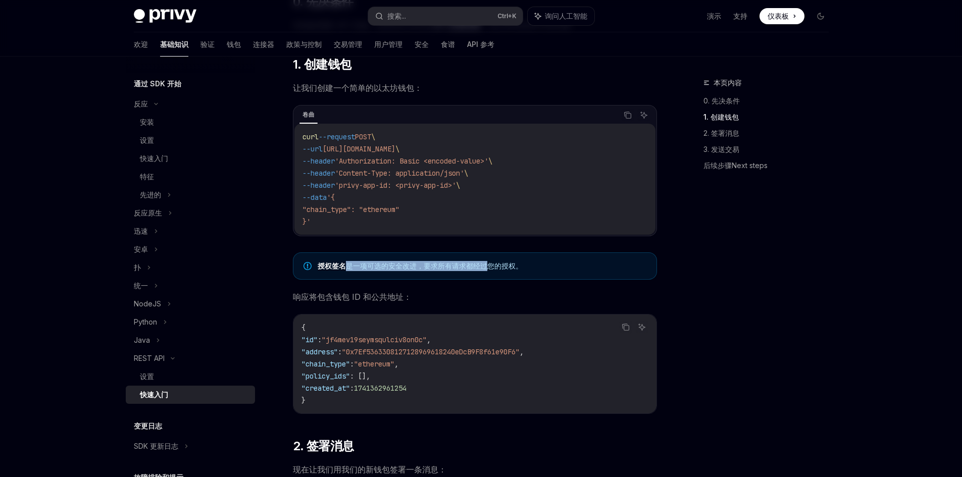
drag, startPoint x: 346, startPoint y: 267, endPoint x: 489, endPoint y: 266, distance: 142.4
click at [489, 266] on font "是一项可选的安全改进，要求所有请求都经过您的授权。" at bounding box center [434, 266] width 177 height 9
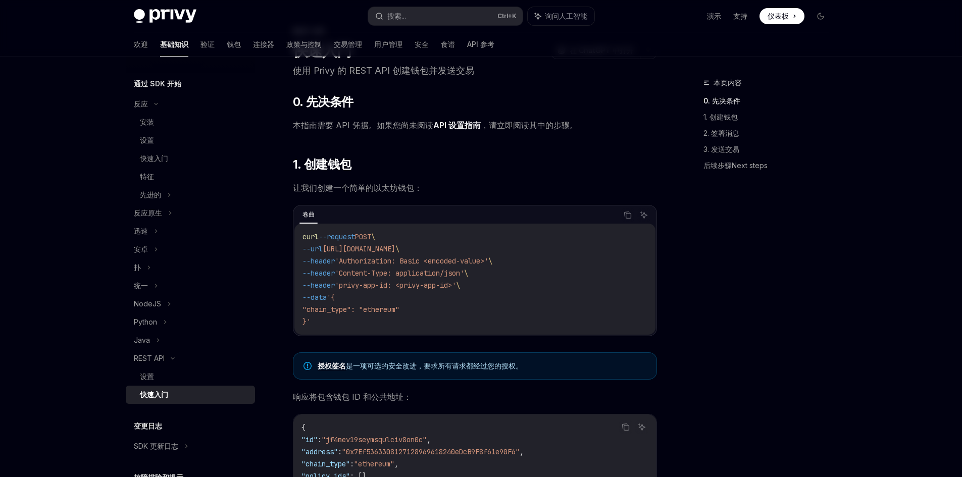
scroll to position [51, 0]
click at [723, 114] on font "1. 创建钱包" at bounding box center [721, 117] width 34 height 9
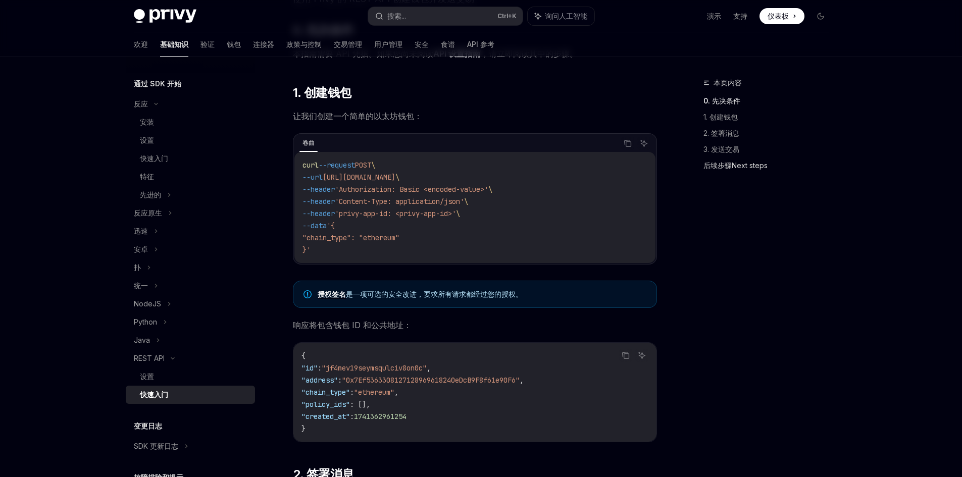
scroll to position [131, 0]
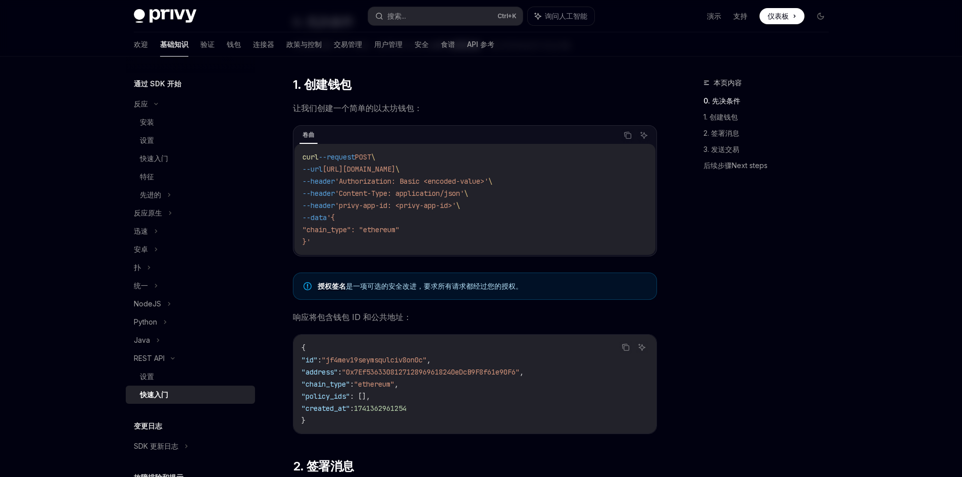
click at [387, 231] on span ""chain_type": "ethereum"" at bounding box center [351, 229] width 97 height 9
click at [459, 250] on div "curl --request POST \ --url [URL][DOMAIN_NAME] \ --header 'Authorization: Basic…" at bounding box center [474, 199] width 361 height 111
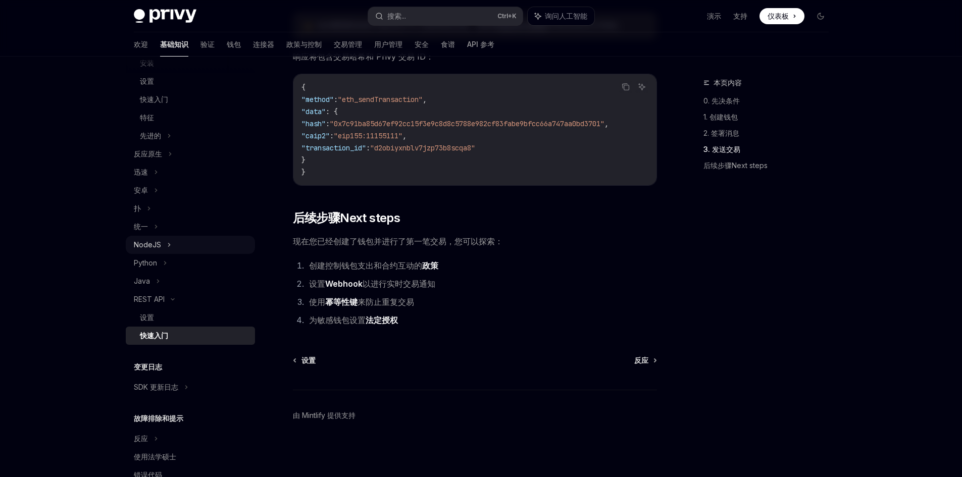
scroll to position [187, 0]
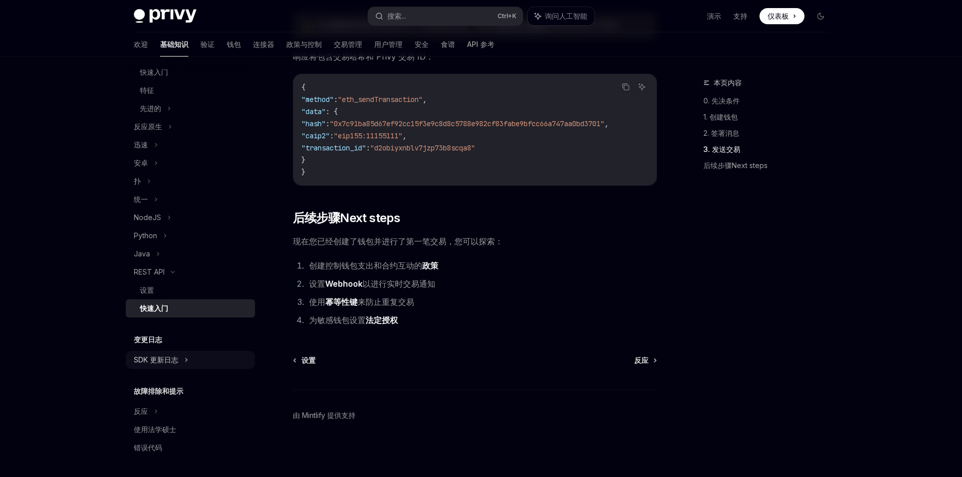
click at [148, 22] on font "SDK 更新日志" at bounding box center [141, 17] width 14 height 9
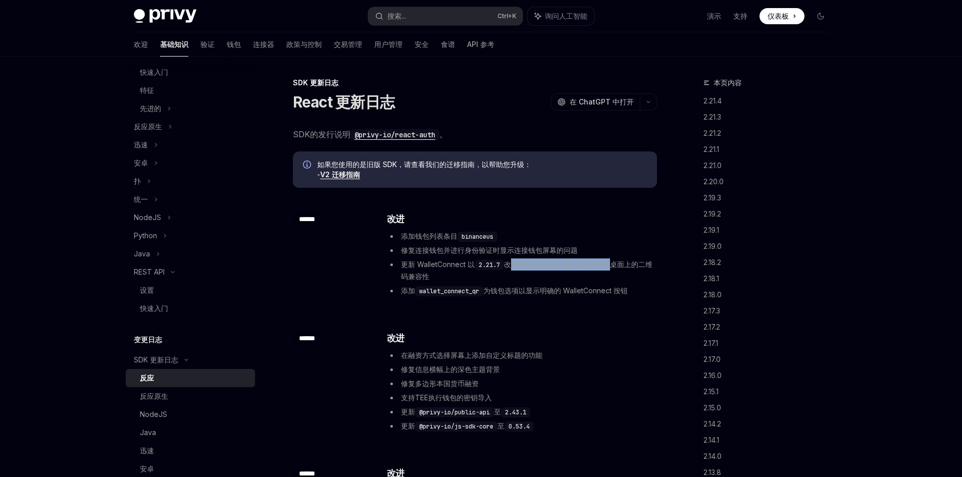
drag, startPoint x: 512, startPoint y: 266, endPoint x: 610, endPoint y: 267, distance: 98.0
click at [610, 267] on font "改善移动设备上的深度链接体验和桌面上的二维码兼容性" at bounding box center [527, 270] width 252 height 21
drag, startPoint x: 542, startPoint y: 266, endPoint x: 603, endPoint y: 266, distance: 60.6
click at [603, 266] on font "改善移动设备上的深度链接体验和桌面上的二维码兼容性" at bounding box center [527, 270] width 252 height 21
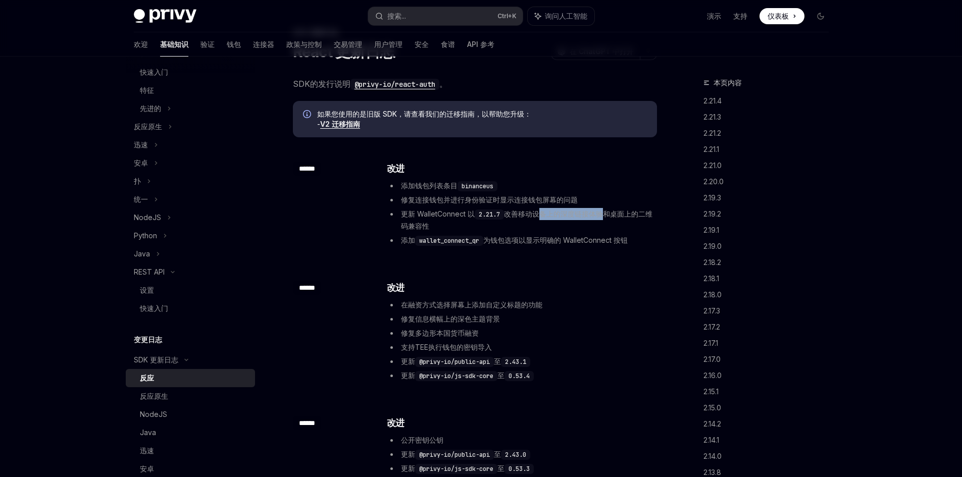
scroll to position [101, 0]
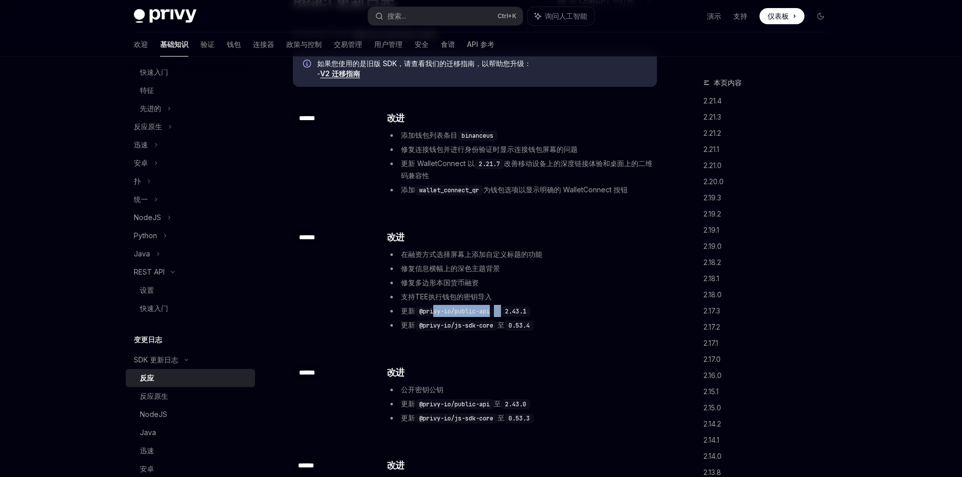
drag, startPoint x: 434, startPoint y: 314, endPoint x: 503, endPoint y: 315, distance: 68.7
click at [503, 315] on span "更新 @privy-io/public-api 至 2.43.1" at bounding box center [465, 311] width 129 height 9
click at [589, 368] on h3 "​ 改进" at bounding box center [521, 373] width 269 height 14
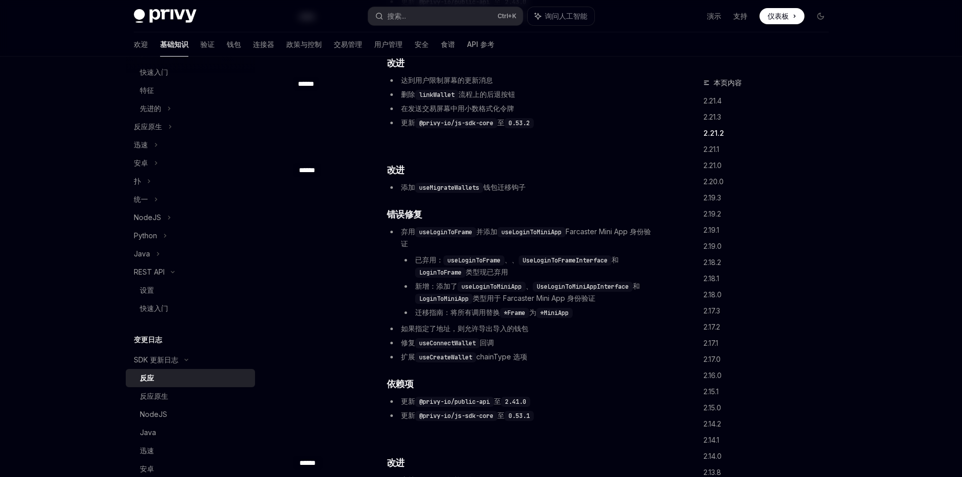
scroll to position [404, 0]
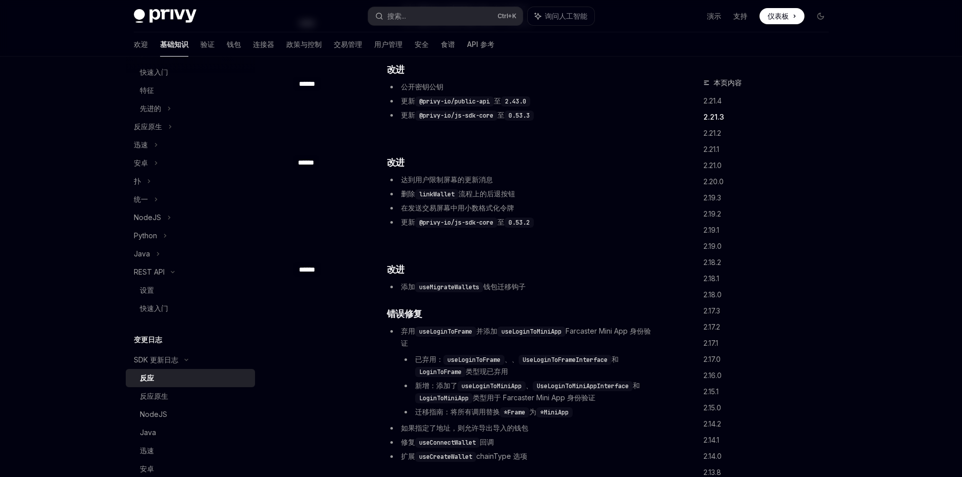
click at [480, 306] on div "​ 改进 添加 useMigrateWallets 钱包迁移钩子 ​ 错误修复 弃用 useLoginToFrame 并添加 useLoginToMiniAp…" at bounding box center [521, 392] width 269 height 259
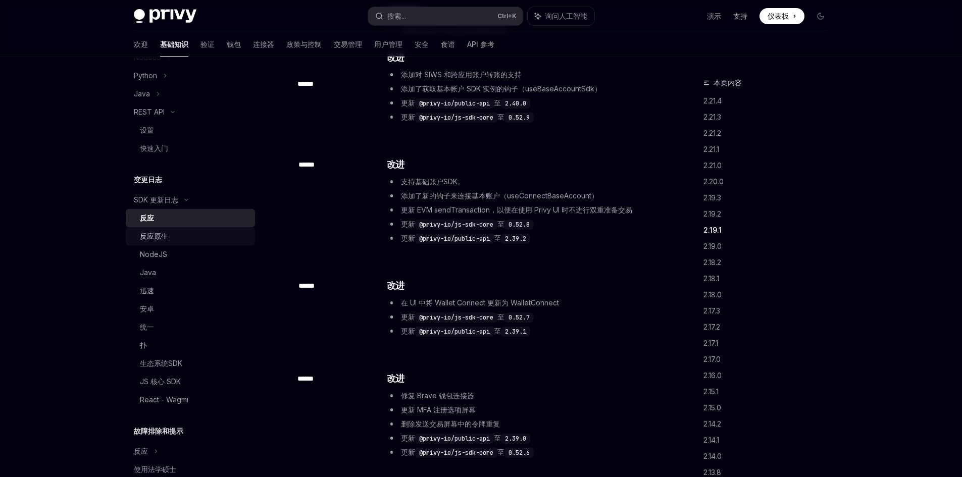
scroll to position [387, 0]
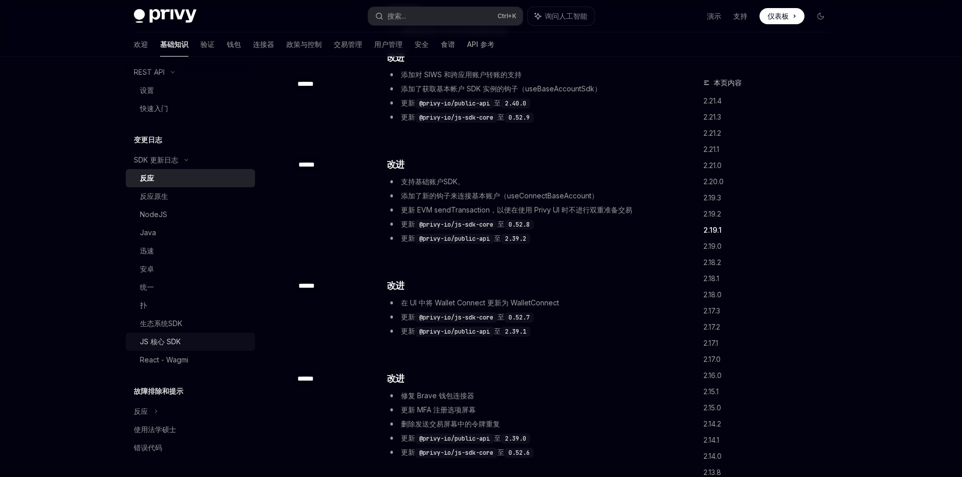
click at [159, 333] on link "JS 核心 SDK" at bounding box center [190, 342] width 129 height 18
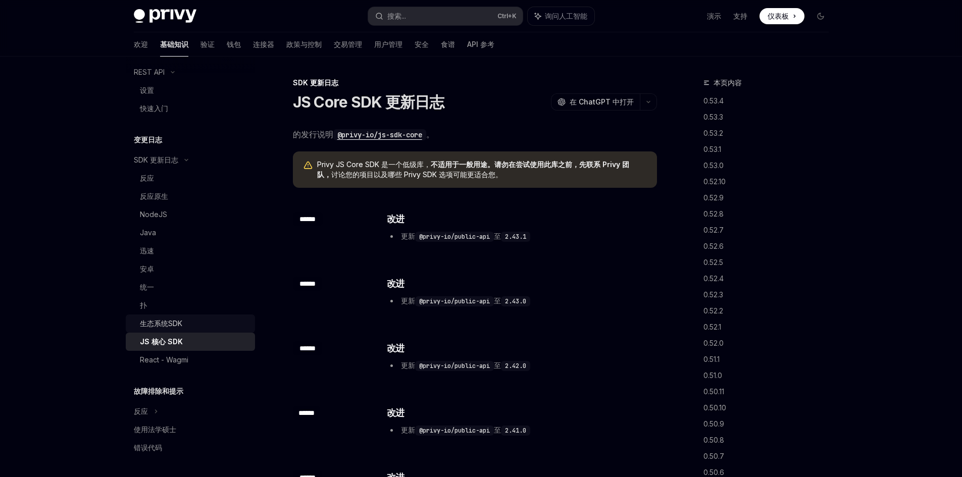
click at [192, 327] on div "生态系统SDK" at bounding box center [194, 324] width 109 height 12
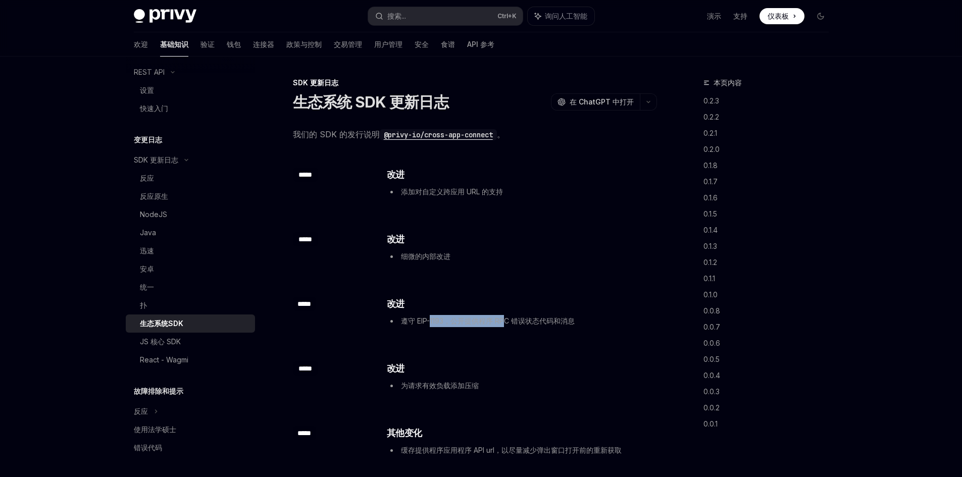
drag, startPoint x: 431, startPoint y: 324, endPoint x: 508, endPoint y: 319, distance: 76.4
click at [508, 319] on font "遵守 EIP-1193，公开提供程序 RPC 错误状态代码和消息" at bounding box center [488, 321] width 174 height 9
click at [450, 356] on div "​ ***** ​ 改进 为请求有效负载添加压缩" at bounding box center [475, 377] width 364 height 65
click at [195, 303] on div "扑" at bounding box center [194, 306] width 109 height 12
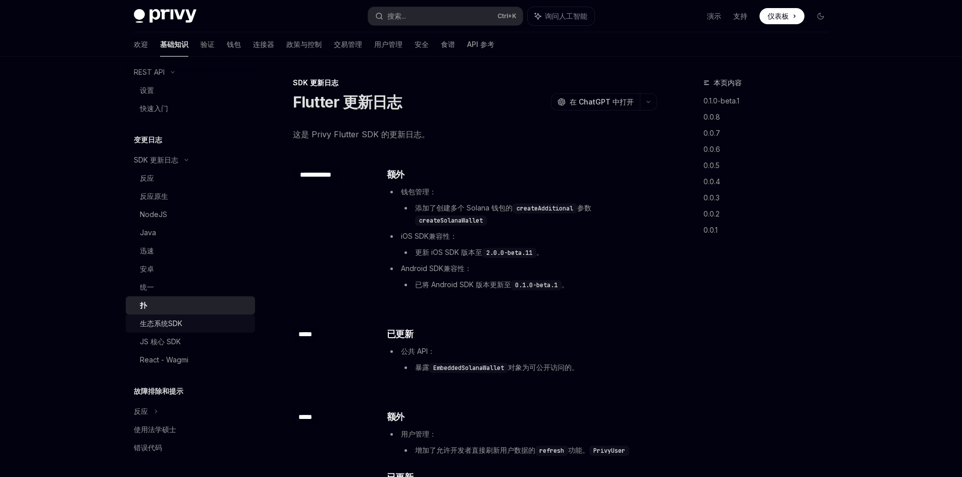
click at [190, 320] on div "生态系统SDK" at bounding box center [194, 324] width 109 height 12
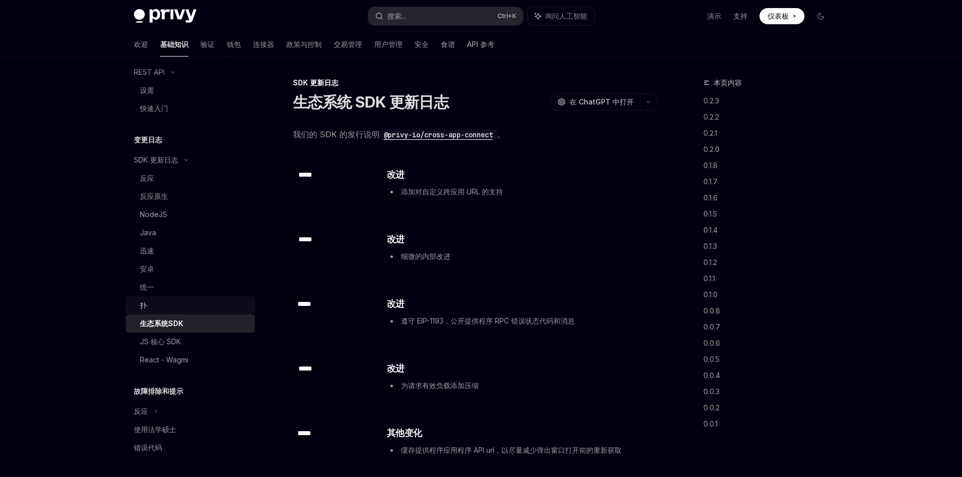
click at [189, 303] on div "扑" at bounding box center [194, 306] width 109 height 12
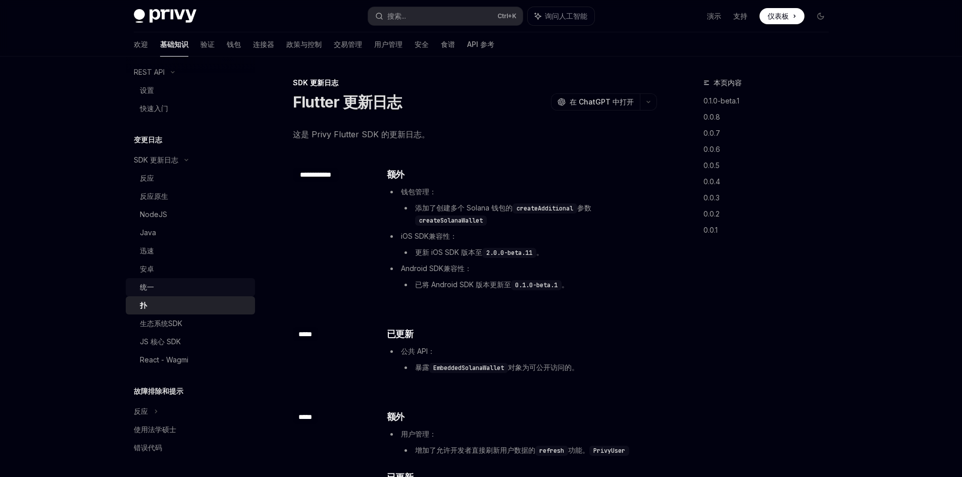
click at [191, 284] on div "统一" at bounding box center [194, 287] width 109 height 12
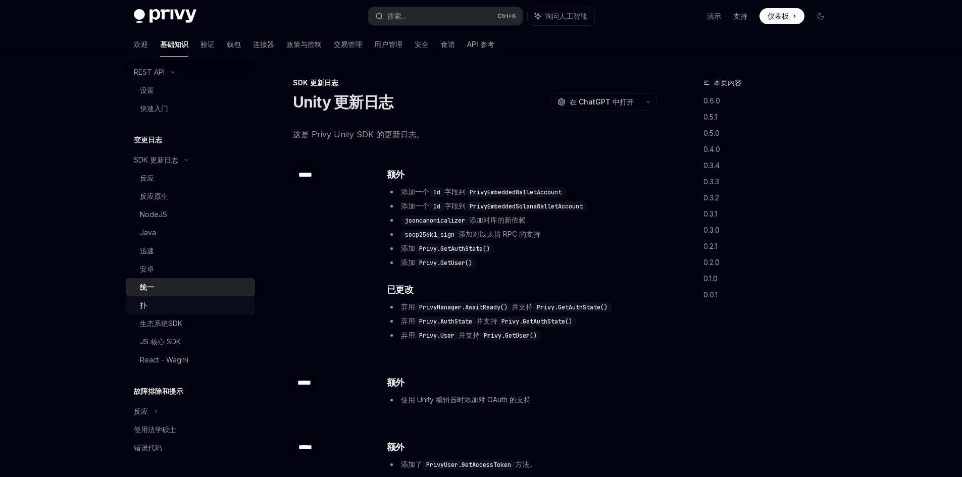
click at [185, 304] on div "扑" at bounding box center [194, 306] width 109 height 12
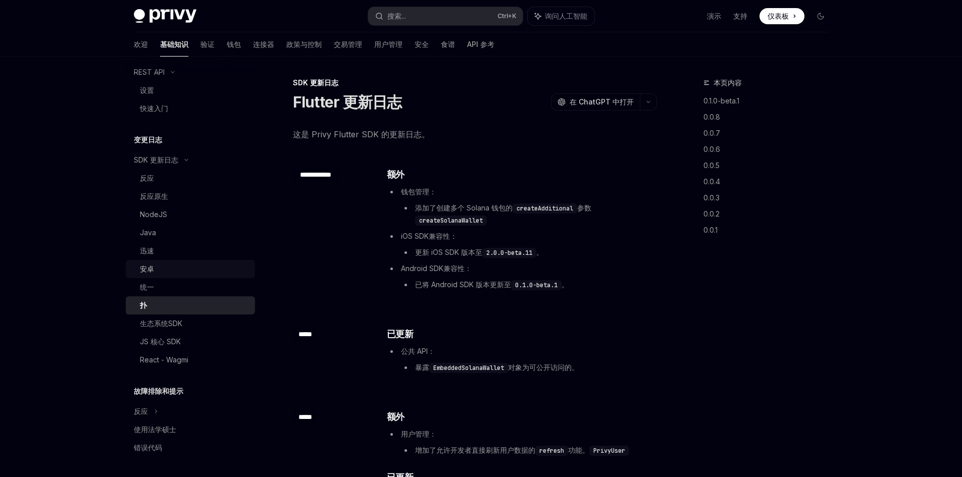
click at [189, 271] on div "安卓" at bounding box center [194, 269] width 109 height 12
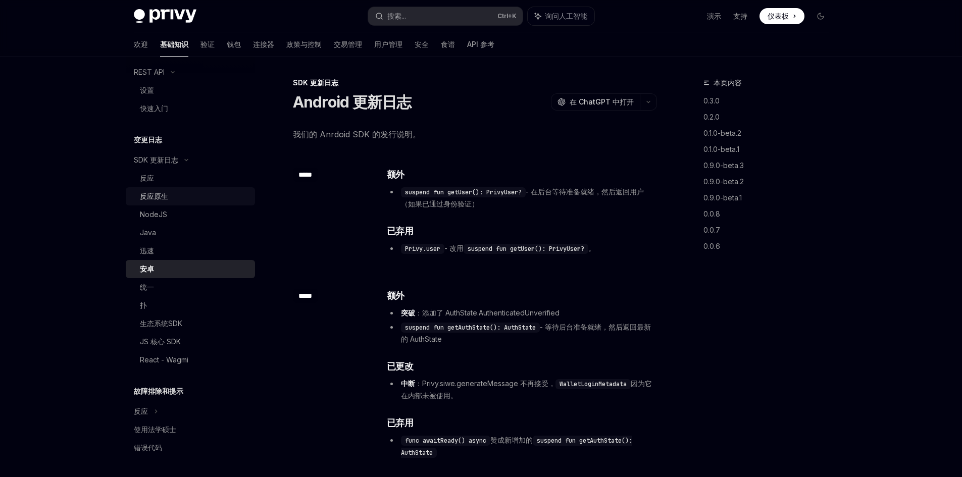
click at [186, 196] on div "反应原生" at bounding box center [194, 196] width 109 height 12
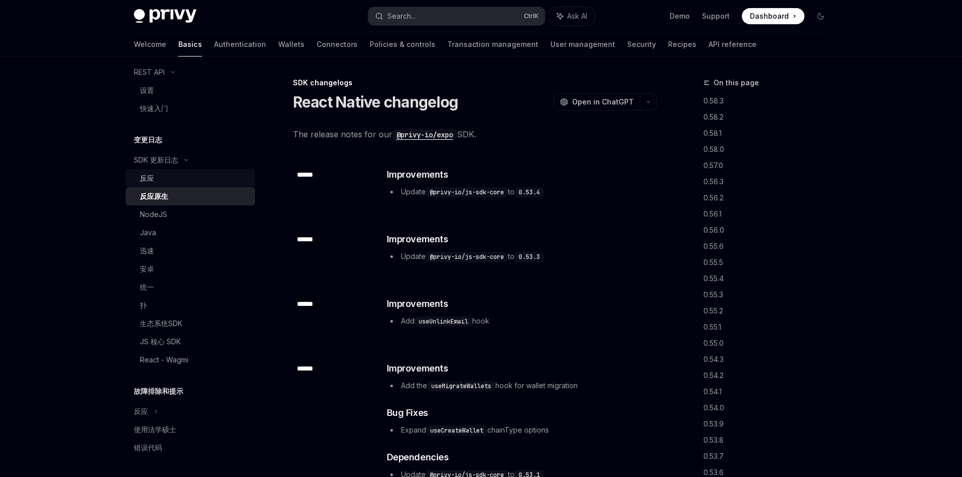
click at [185, 173] on div "反应" at bounding box center [194, 178] width 109 height 12
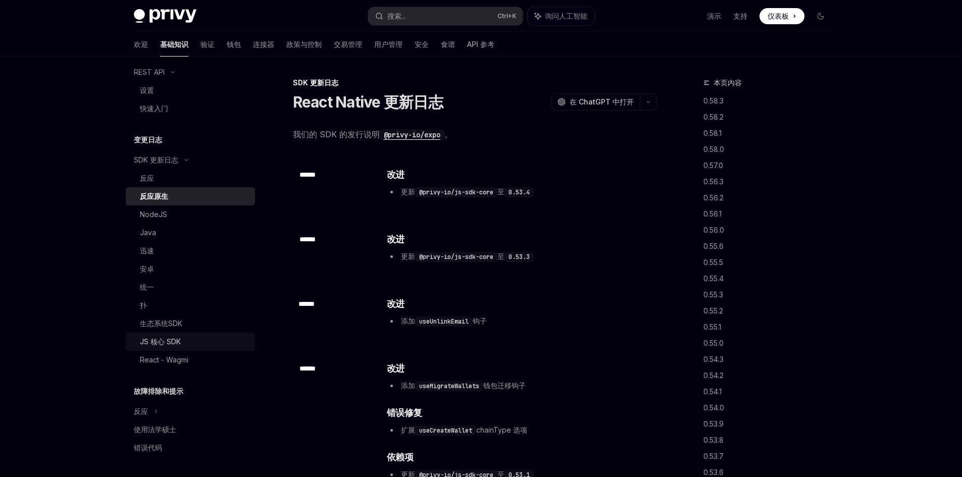
click at [188, 329] on div "生态系统SDK" at bounding box center [194, 324] width 109 height 12
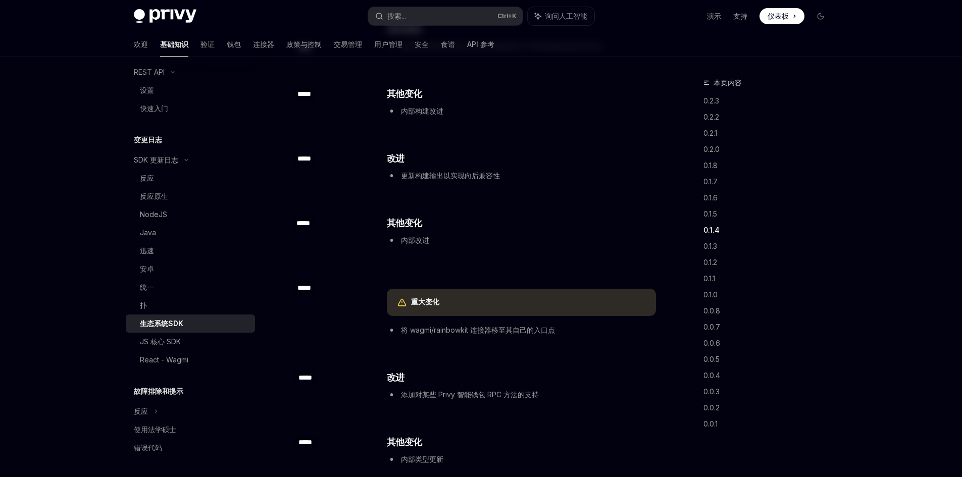
scroll to position [606, 0]
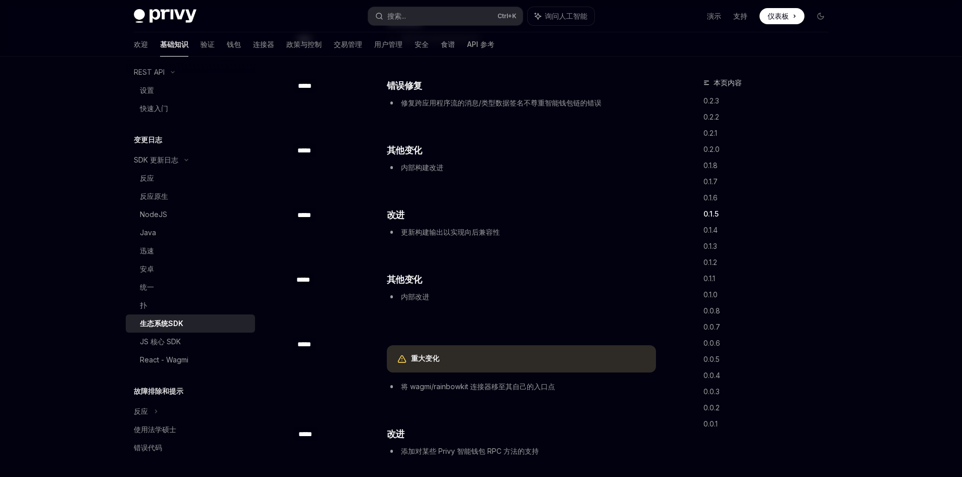
click at [418, 358] on font "重大变化" at bounding box center [425, 358] width 28 height 9
drag, startPoint x: 410, startPoint y: 385, endPoint x: 568, endPoint y: 386, distance: 158.1
click at [568, 386] on li "将 wagmi/rainbowkit 连接器移至其自己的入口点" at bounding box center [521, 387] width 269 height 12
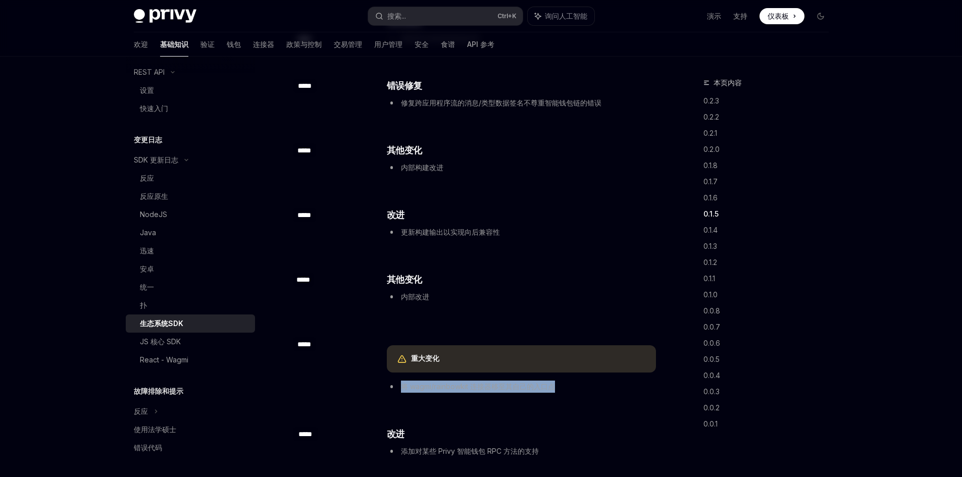
drag, startPoint x: 568, startPoint y: 386, endPoint x: 376, endPoint y: 383, distance: 192.0
click at [376, 383] on div "​ ***** 重大变化 将 wagmi/rainbowkit 连接器移至其自己的入口点" at bounding box center [475, 366] width 364 height 90
click at [505, 358] on div "重大变化" at bounding box center [528, 359] width 235 height 11
click at [411, 361] on font "重大变化" at bounding box center [425, 358] width 28 height 9
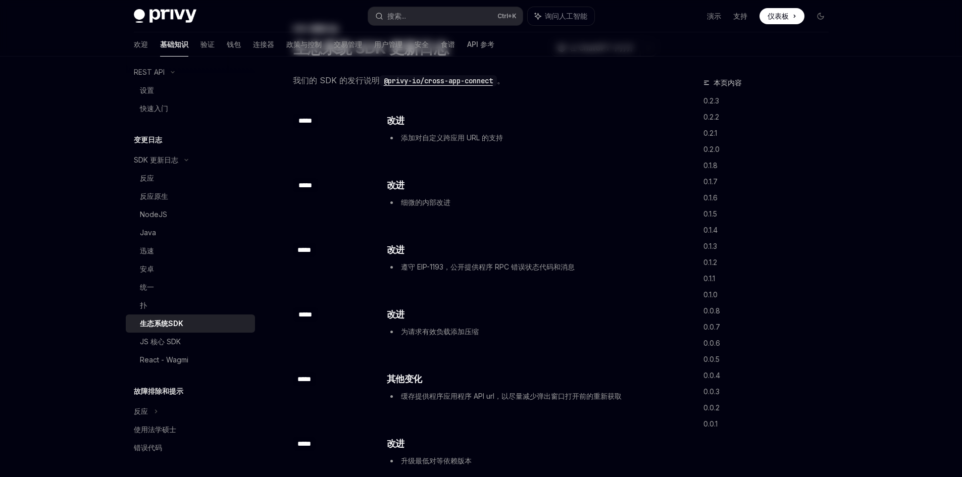
scroll to position [0, 0]
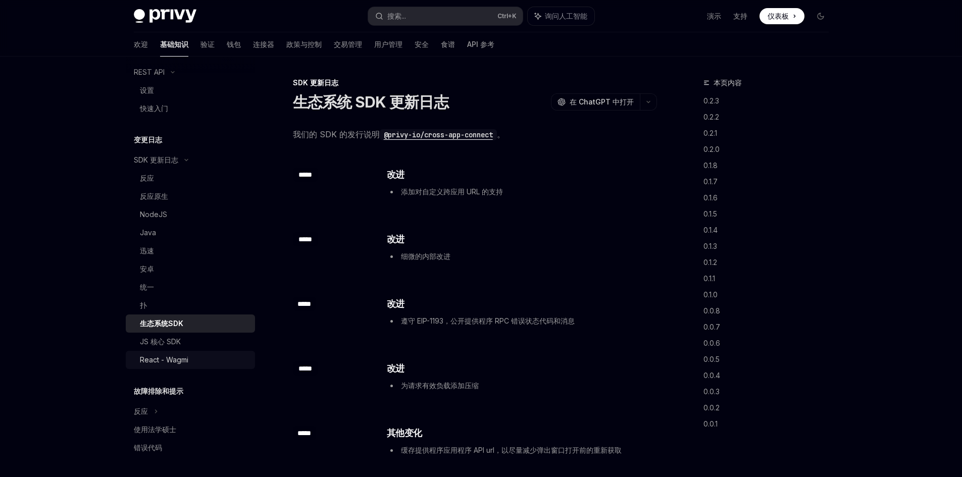
click at [185, 357] on font "React - Wagmi" at bounding box center [164, 360] width 48 height 9
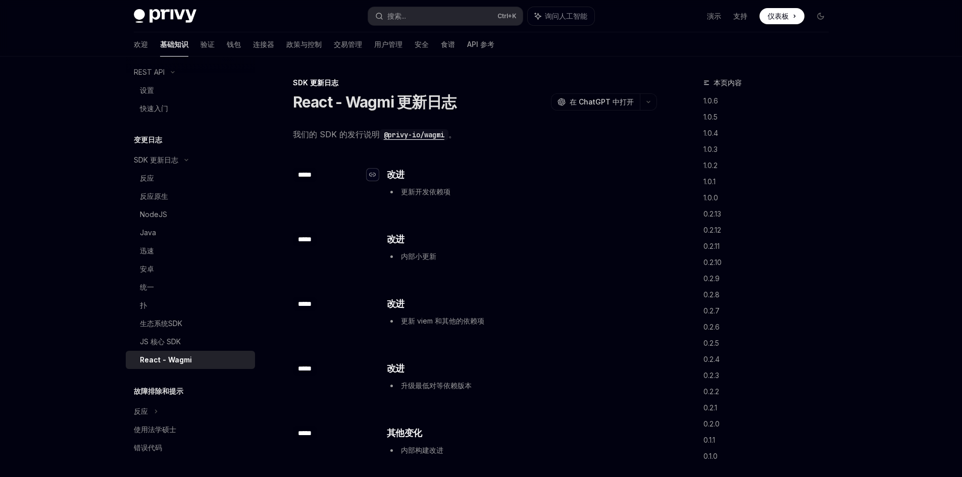
click at [372, 175] on icon "导航至标题" at bounding box center [372, 175] width 7 height 6
click at [396, 172] on font "改进" at bounding box center [396, 174] width 18 height 11
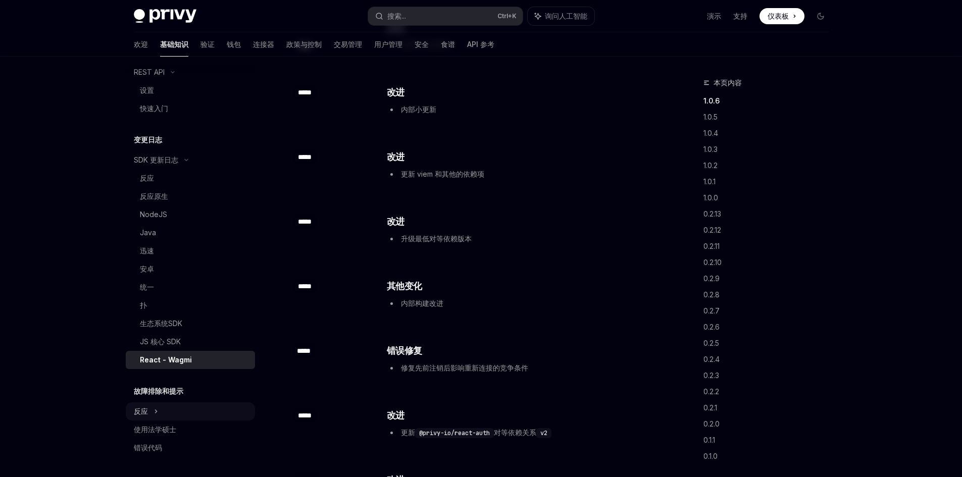
scroll to position [152, 0]
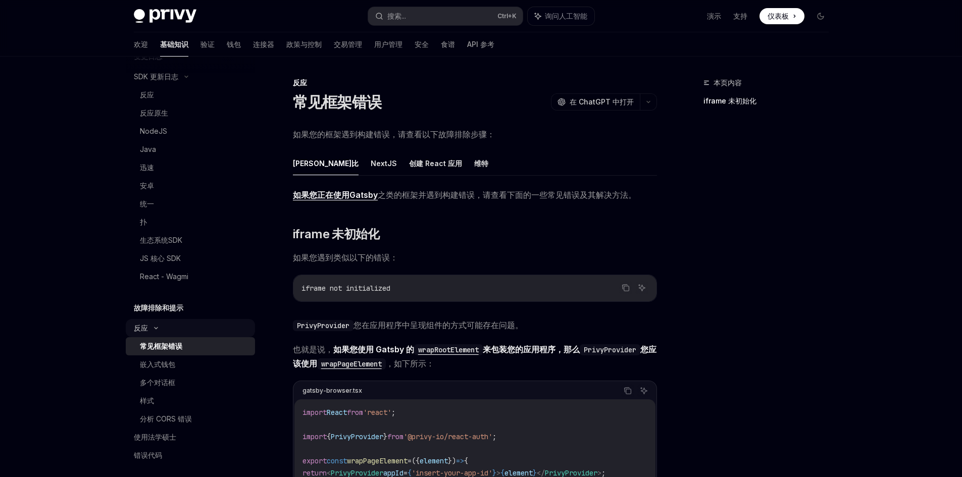
scroll to position [478, 0]
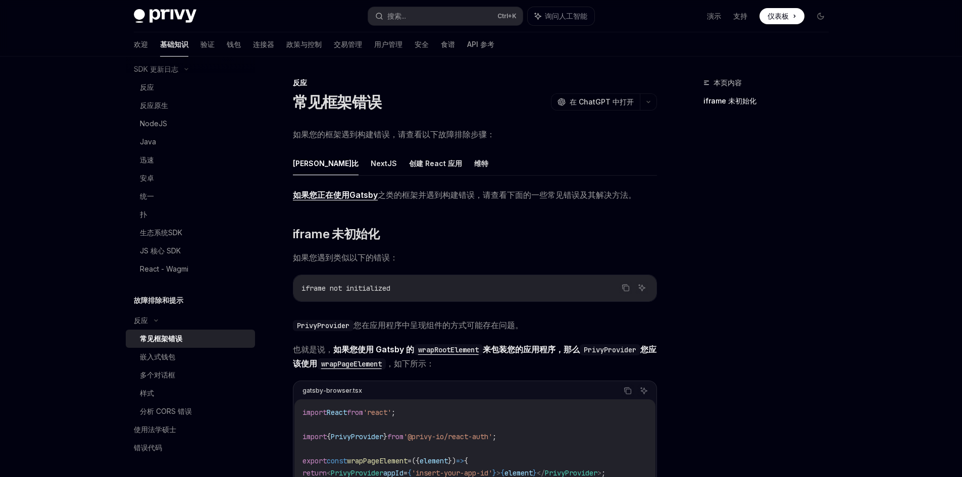
click at [387, 285] on span "iframe not initialized" at bounding box center [346, 288] width 89 height 9
click at [371, 166] on font "NextJS" at bounding box center [384, 163] width 26 height 9
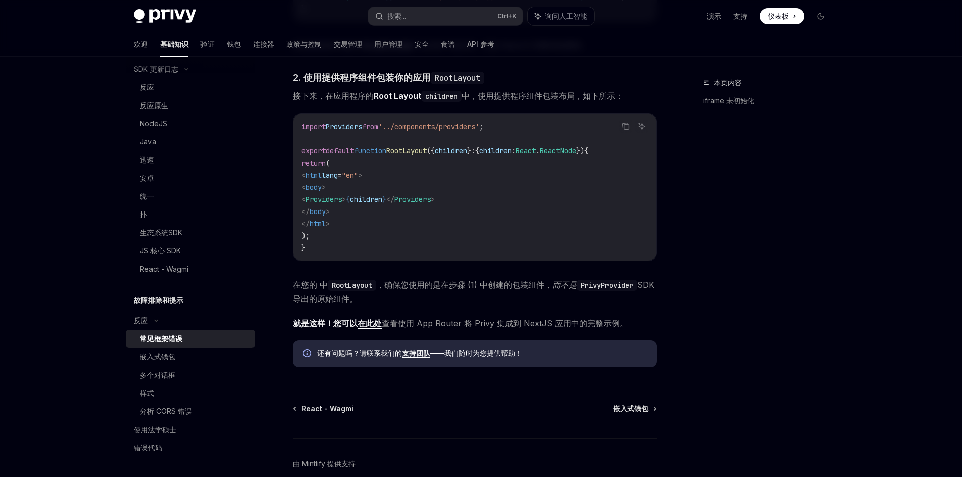
scroll to position [505, 0]
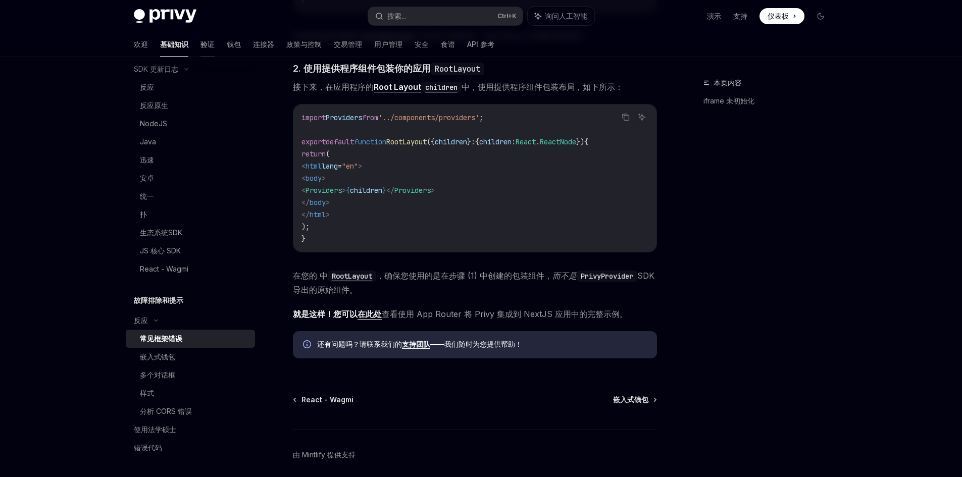
click at [201, 47] on font "验证" at bounding box center [208, 44] width 14 height 9
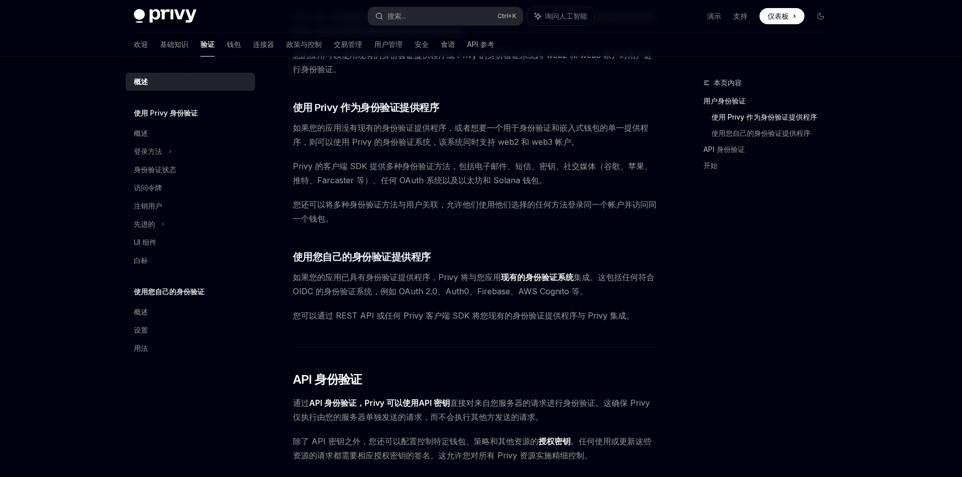
scroll to position [635, 0]
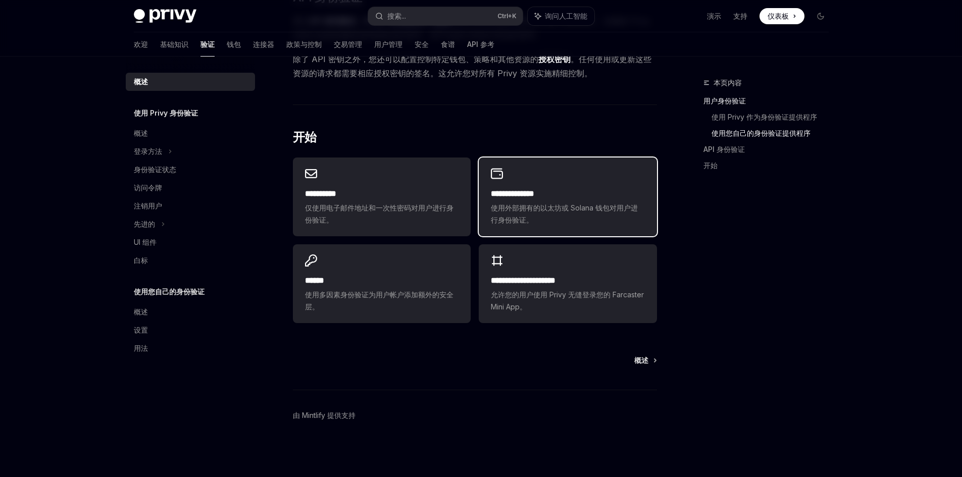
click at [556, 208] on font "使用外部拥有的以太坊或 Solana 钱包对用户进行身份验证。" at bounding box center [564, 214] width 147 height 21
type textarea "*"
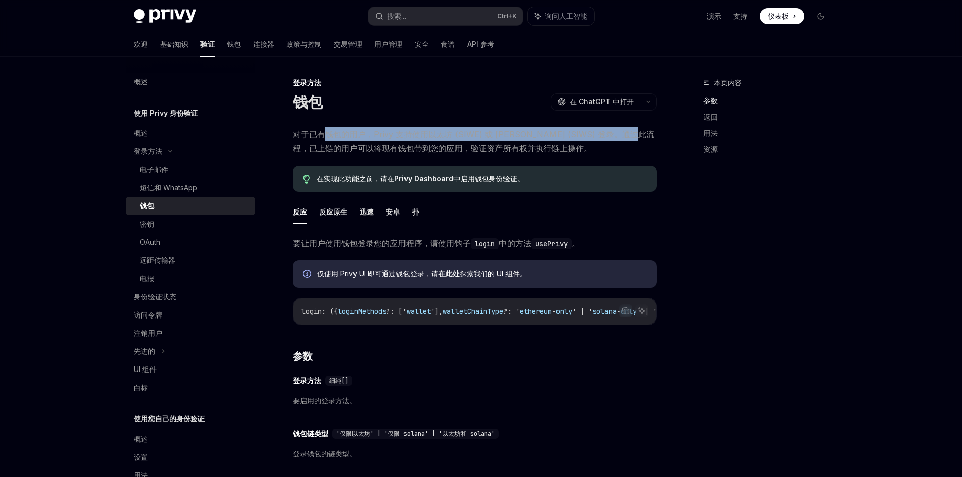
drag, startPoint x: 325, startPoint y: 136, endPoint x: 650, endPoint y: 133, distance: 324.8
click at [650, 133] on font "对于已有钱包的用户，Privy 支持使用以太坊 (SIWE) 或 [PERSON_NAME] (SIWS) 登录。通过此流程，已上链的用户可以将现有钱包带到您…" at bounding box center [474, 141] width 362 height 24
click at [419, 182] on font "Privy Dashboard" at bounding box center [423, 178] width 59 height 9
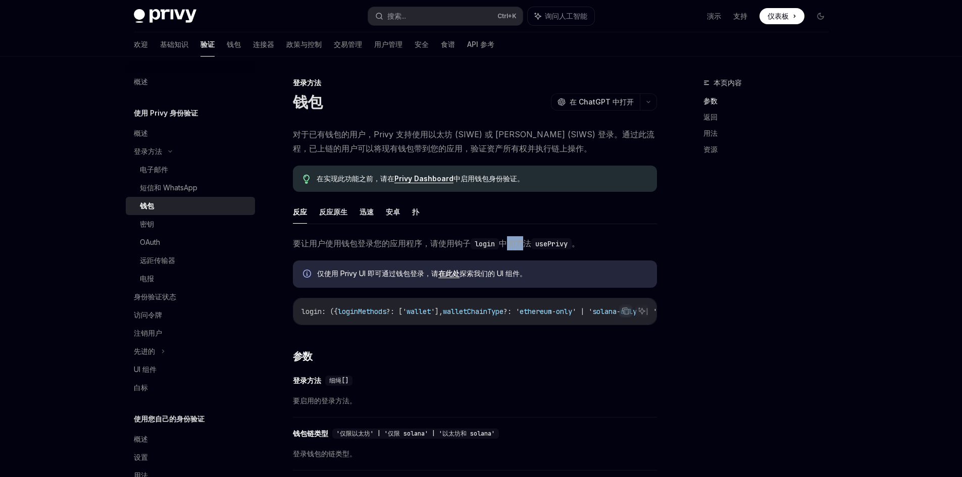
drag, startPoint x: 507, startPoint y: 244, endPoint x: 522, endPoint y: 240, distance: 15.1
click at [522, 240] on font "中的方法" at bounding box center [515, 243] width 32 height 10
drag, startPoint x: 522, startPoint y: 240, endPoint x: 506, endPoint y: 241, distance: 16.2
click at [506, 241] on font "中的方法" at bounding box center [515, 243] width 32 height 10
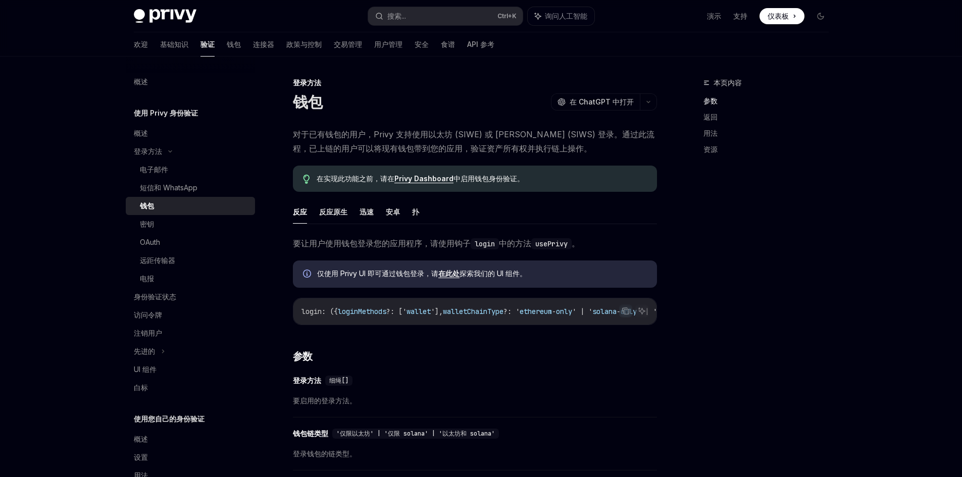
click at [374, 305] on div "login : ({ loginMethods ?: [' wallet '], walletChainType ?: ' ethereum - only '…" at bounding box center [474, 311] width 363 height 26
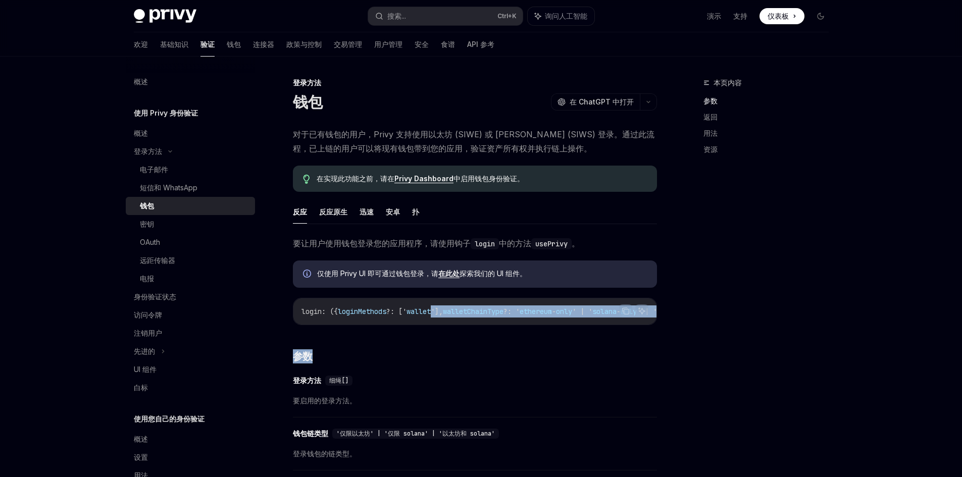
drag, startPoint x: 441, startPoint y: 329, endPoint x: 506, endPoint y: 330, distance: 64.2
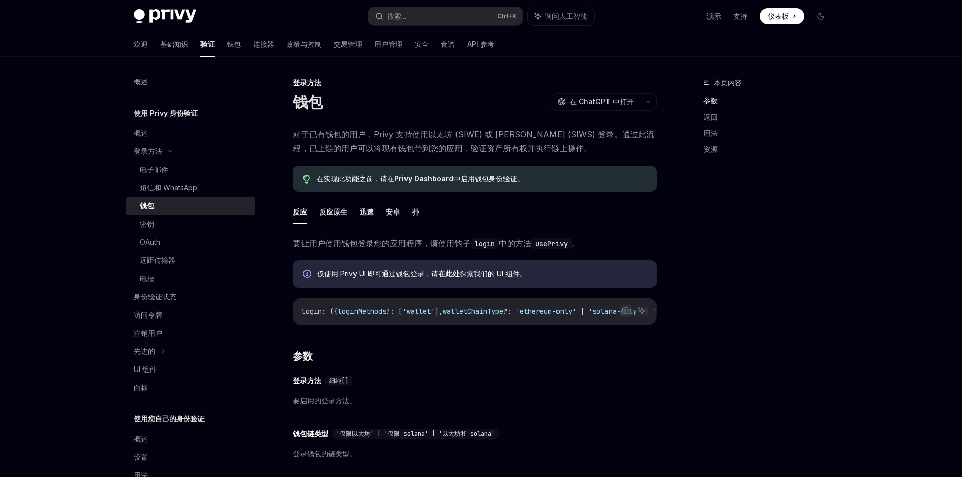
click at [401, 386] on div "​ 登录方法 细绳[]" at bounding box center [470, 381] width 354 height 12
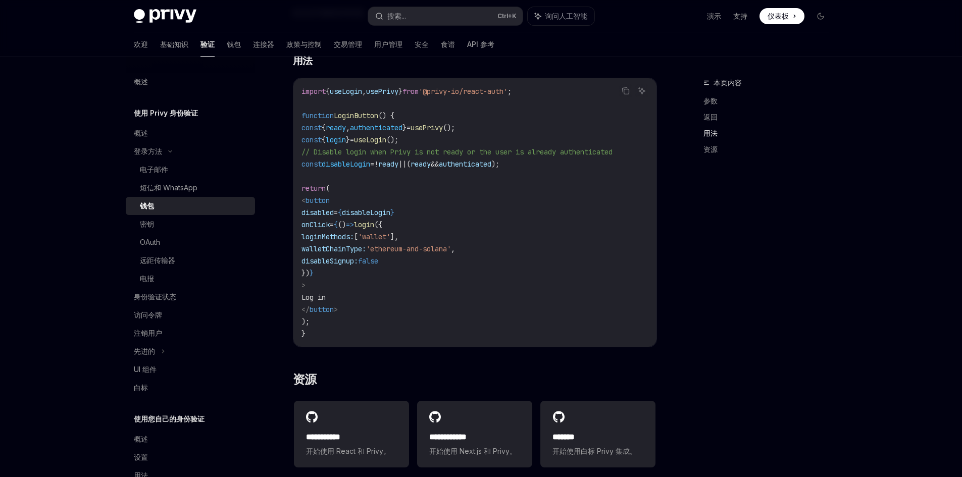
scroll to position [606, 0]
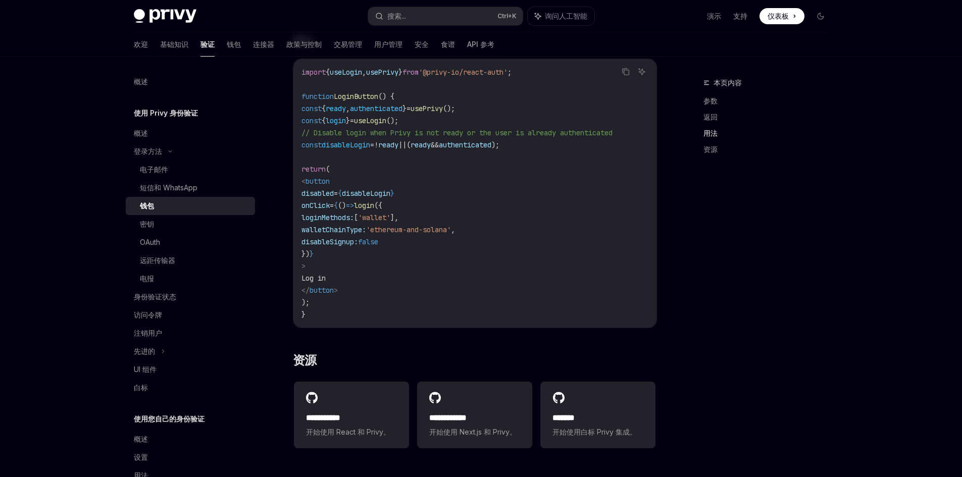
click at [390, 222] on span "'wallet'" at bounding box center [374, 217] width 32 height 9
click at [536, 224] on code "import { useLogin , usePrivy } from '@privy-io/react-auth' ; function LoginButt…" at bounding box center [475, 193] width 347 height 255
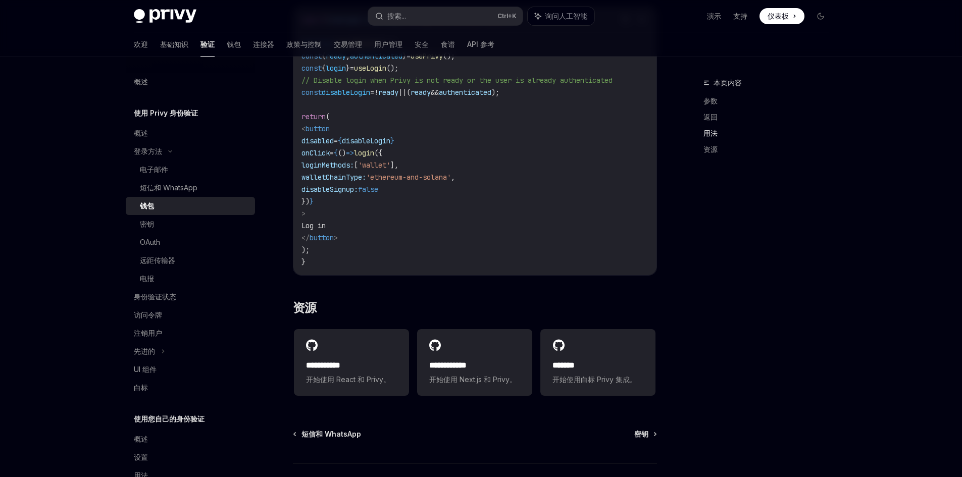
scroll to position [707, 0]
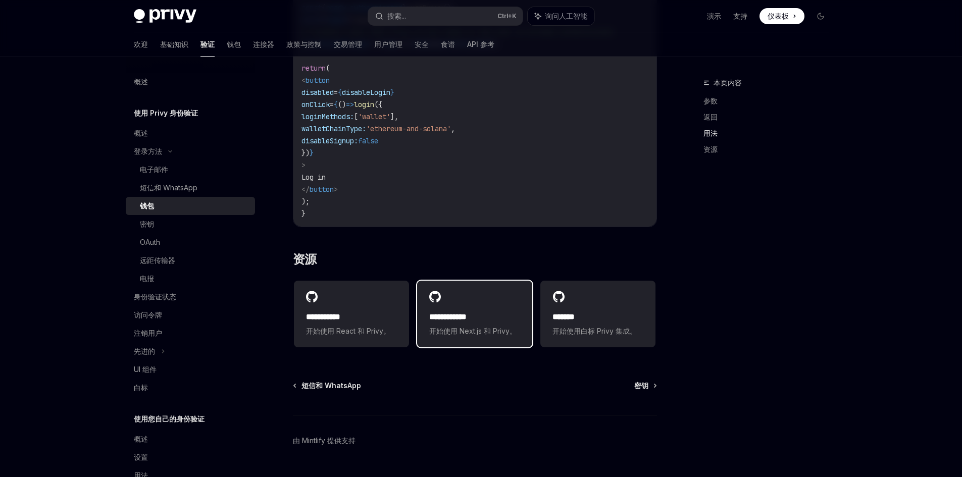
click at [488, 306] on div "**********" at bounding box center [474, 314] width 115 height 67
